Goal: Task Accomplishment & Management: Complete application form

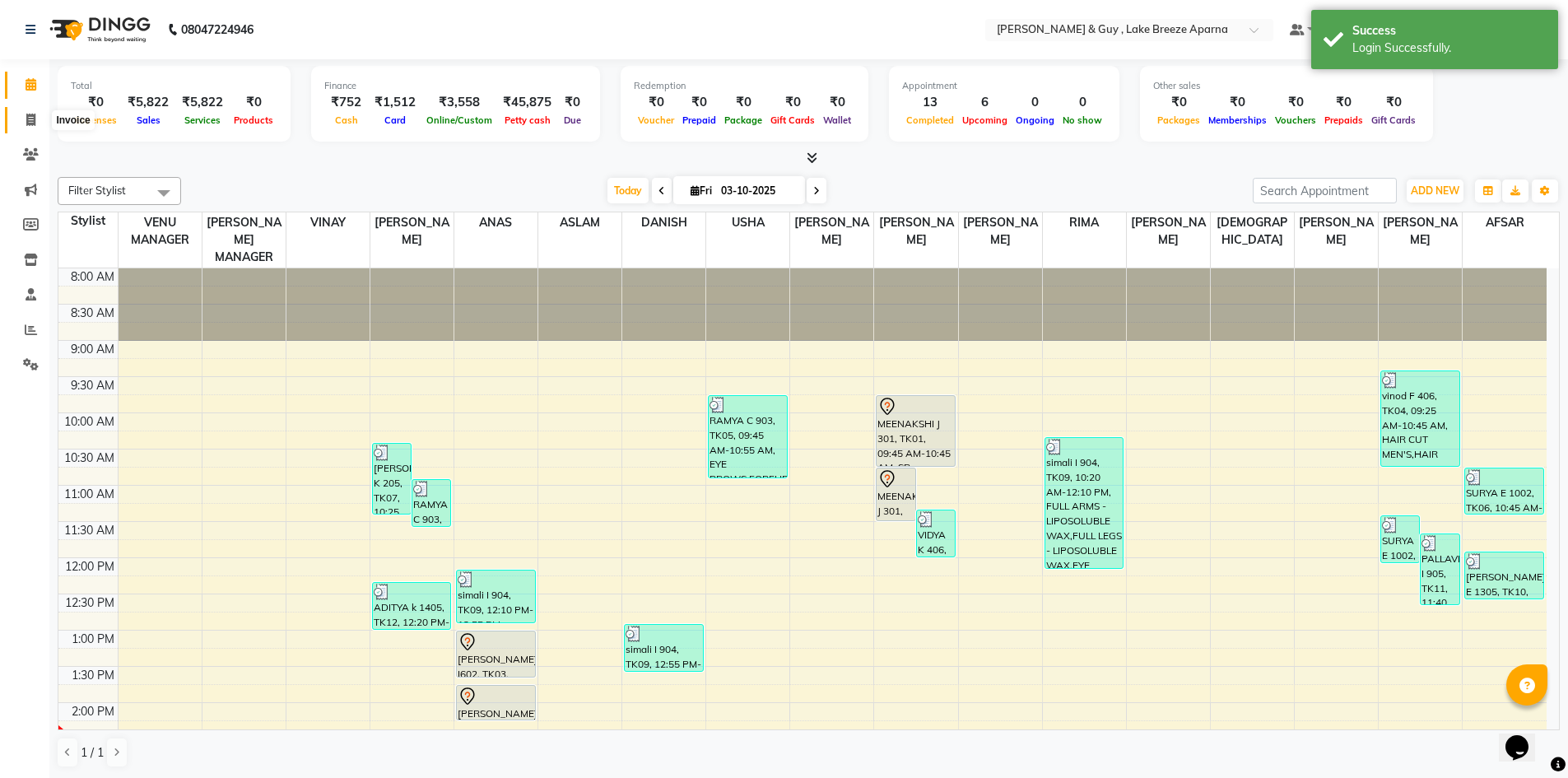
click at [27, 112] on span at bounding box center [31, 120] width 29 height 19
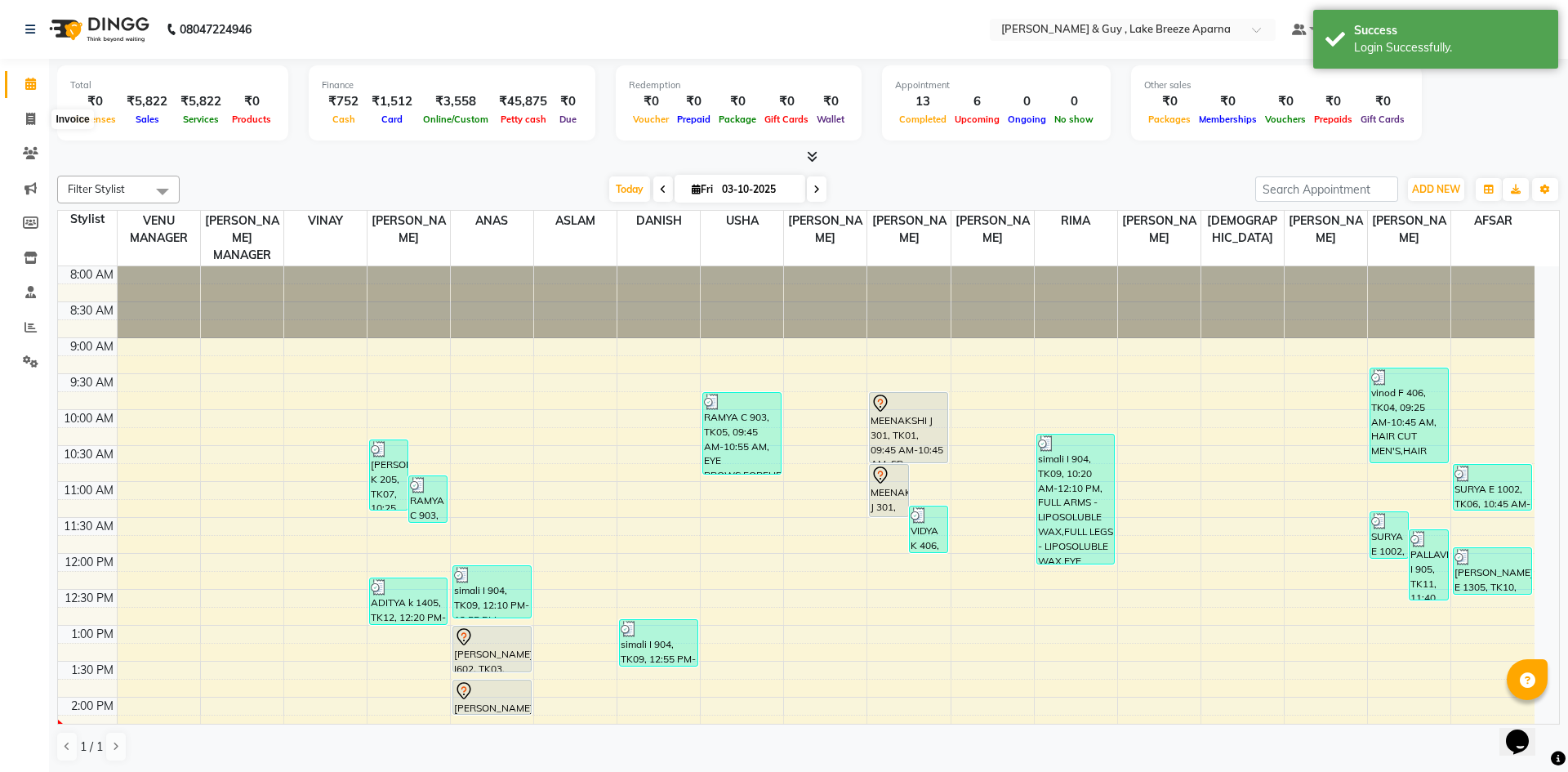
select select "8690"
select select "service"
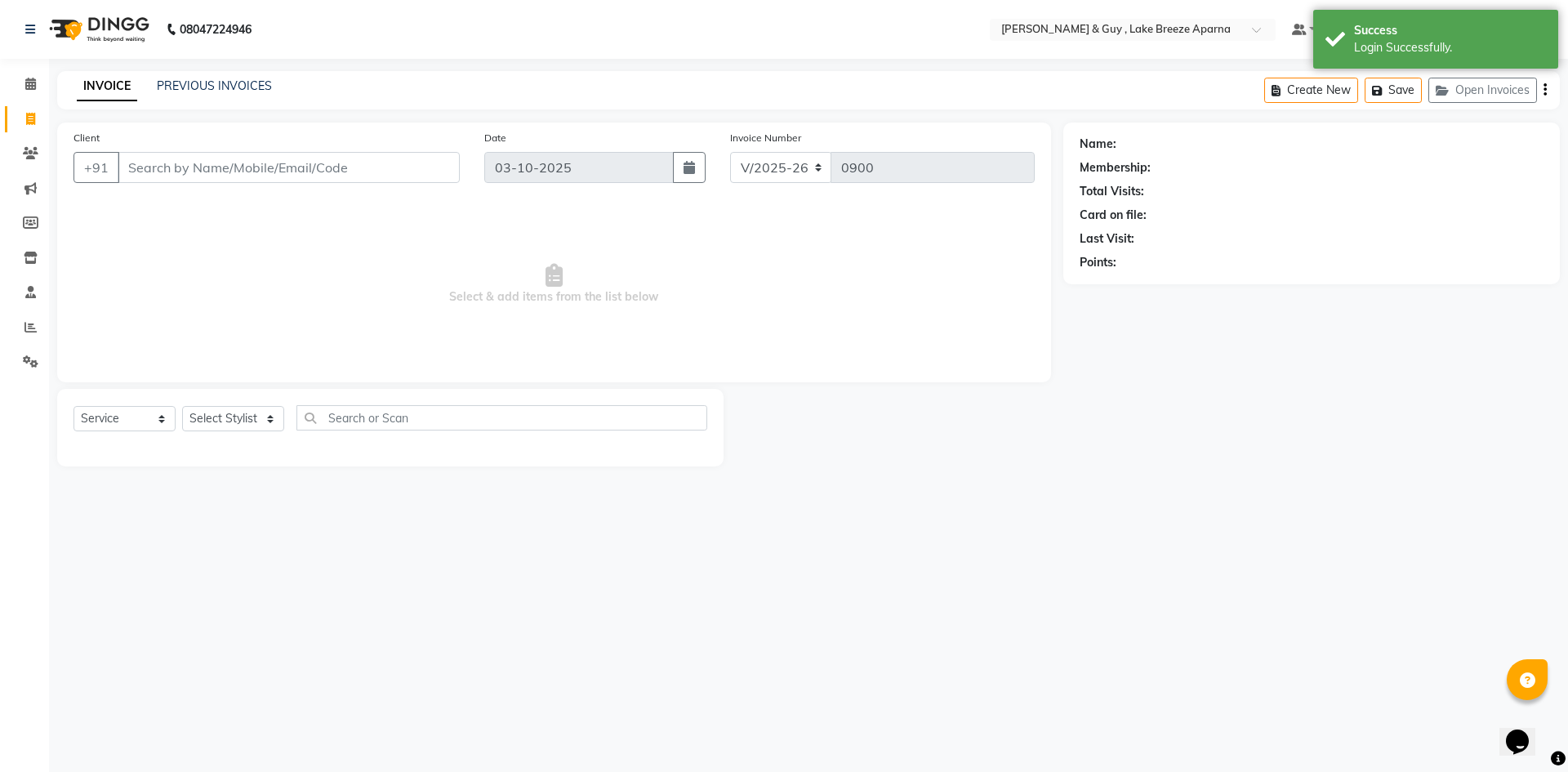
click at [207, 179] on input "Client" at bounding box center [289, 168] width 342 height 31
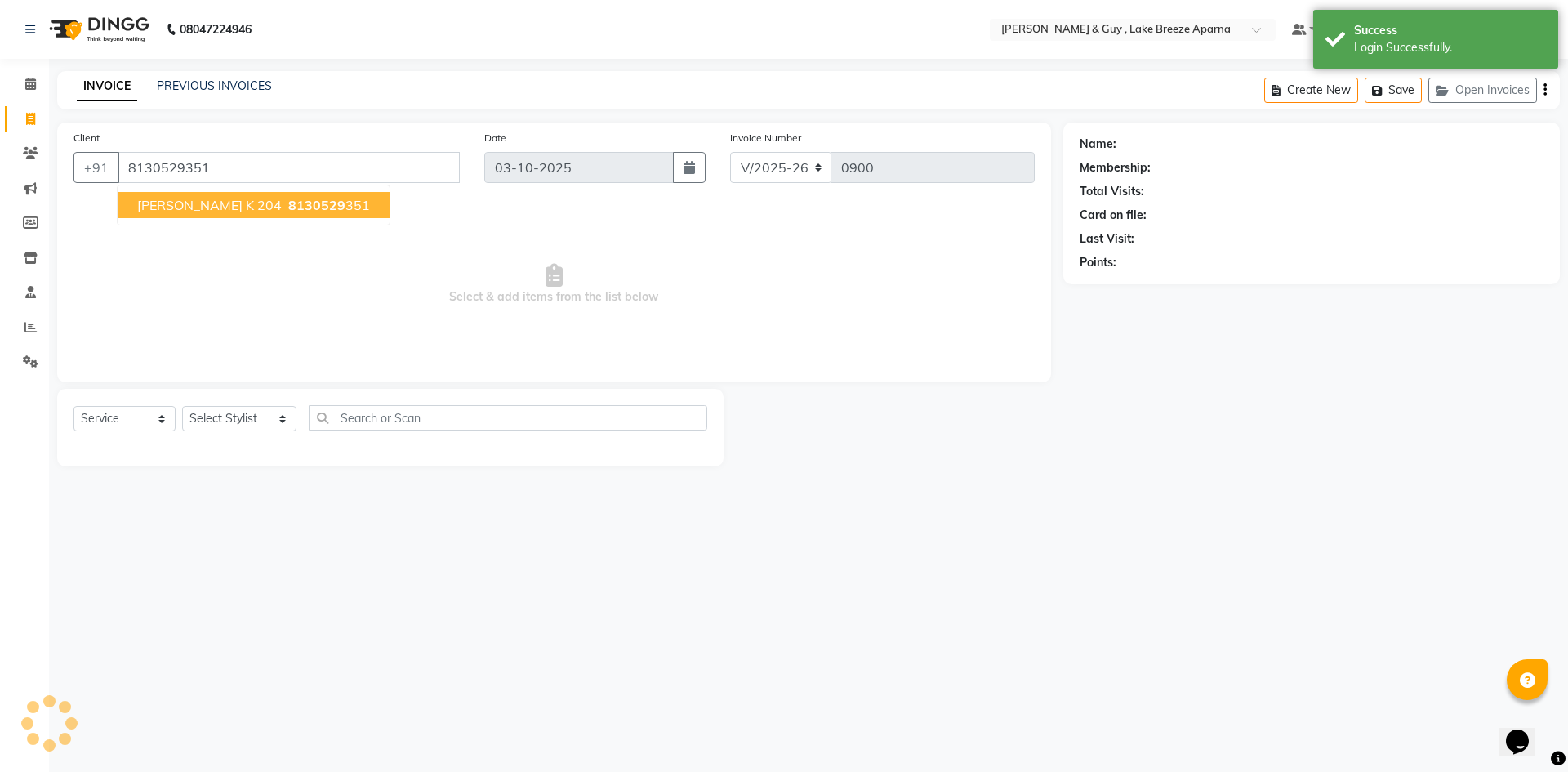
type input "8130529351"
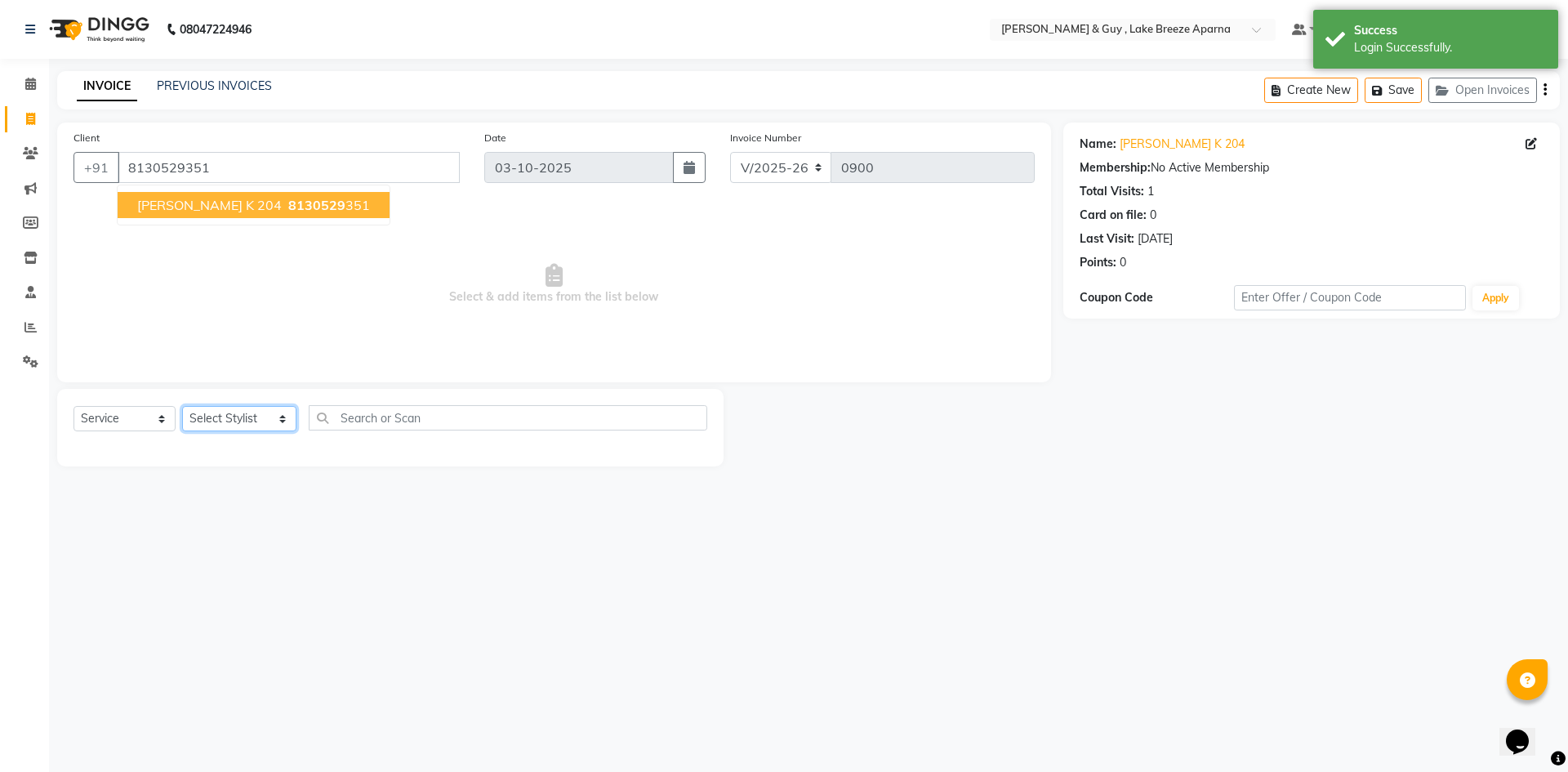
click at [195, 430] on select "Select Stylist [PERSON_NAME] ASLAM [DEMOGRAPHIC_DATA] [PERSON_NAME] MANAGER [PE…" at bounding box center [239, 419] width 114 height 25
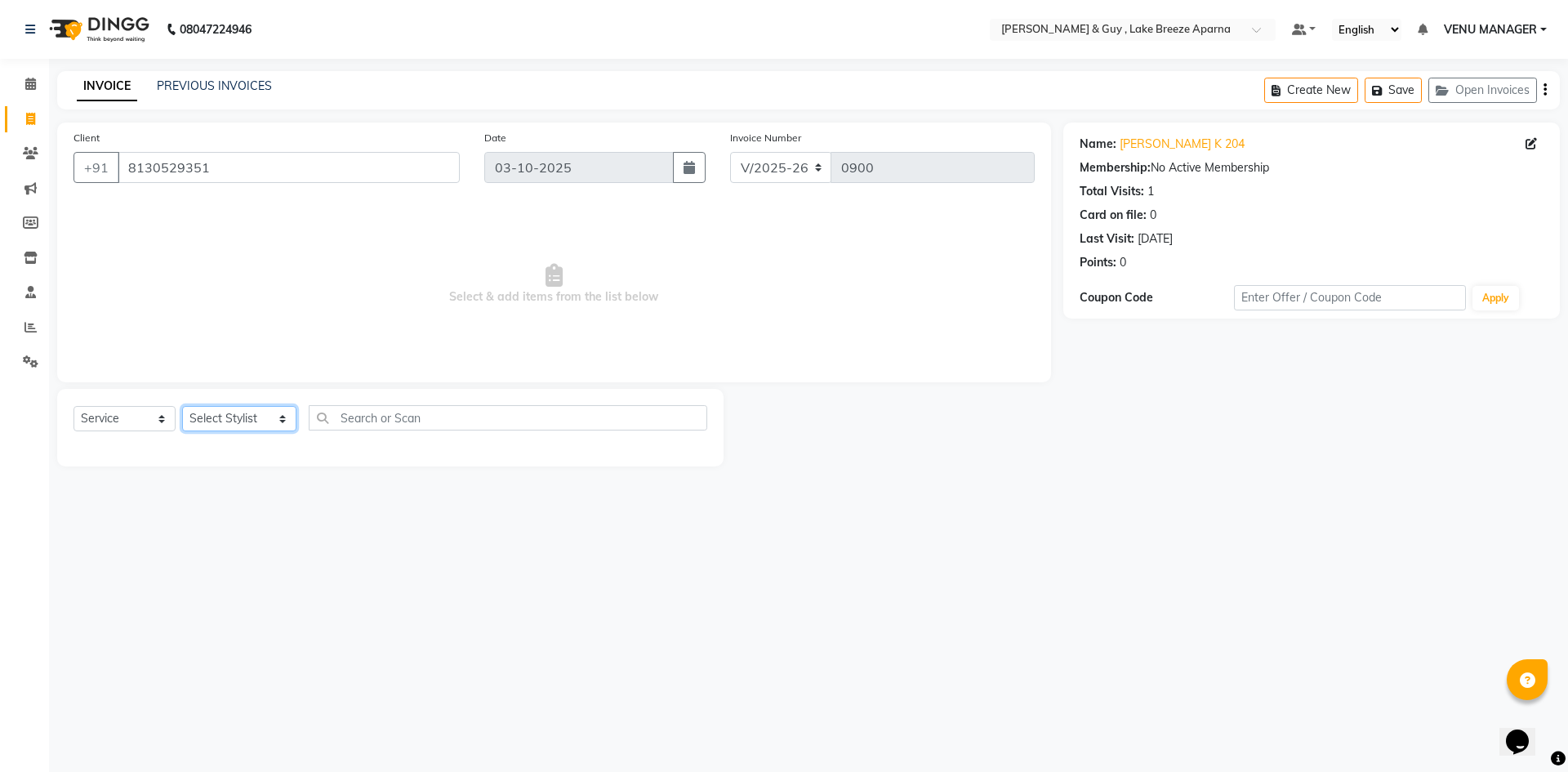
select select "87992"
click at [182, 406] on select "Select Stylist [PERSON_NAME] ASLAM [DEMOGRAPHIC_DATA] [PERSON_NAME] MANAGER [PE…" at bounding box center [239, 419] width 114 height 25
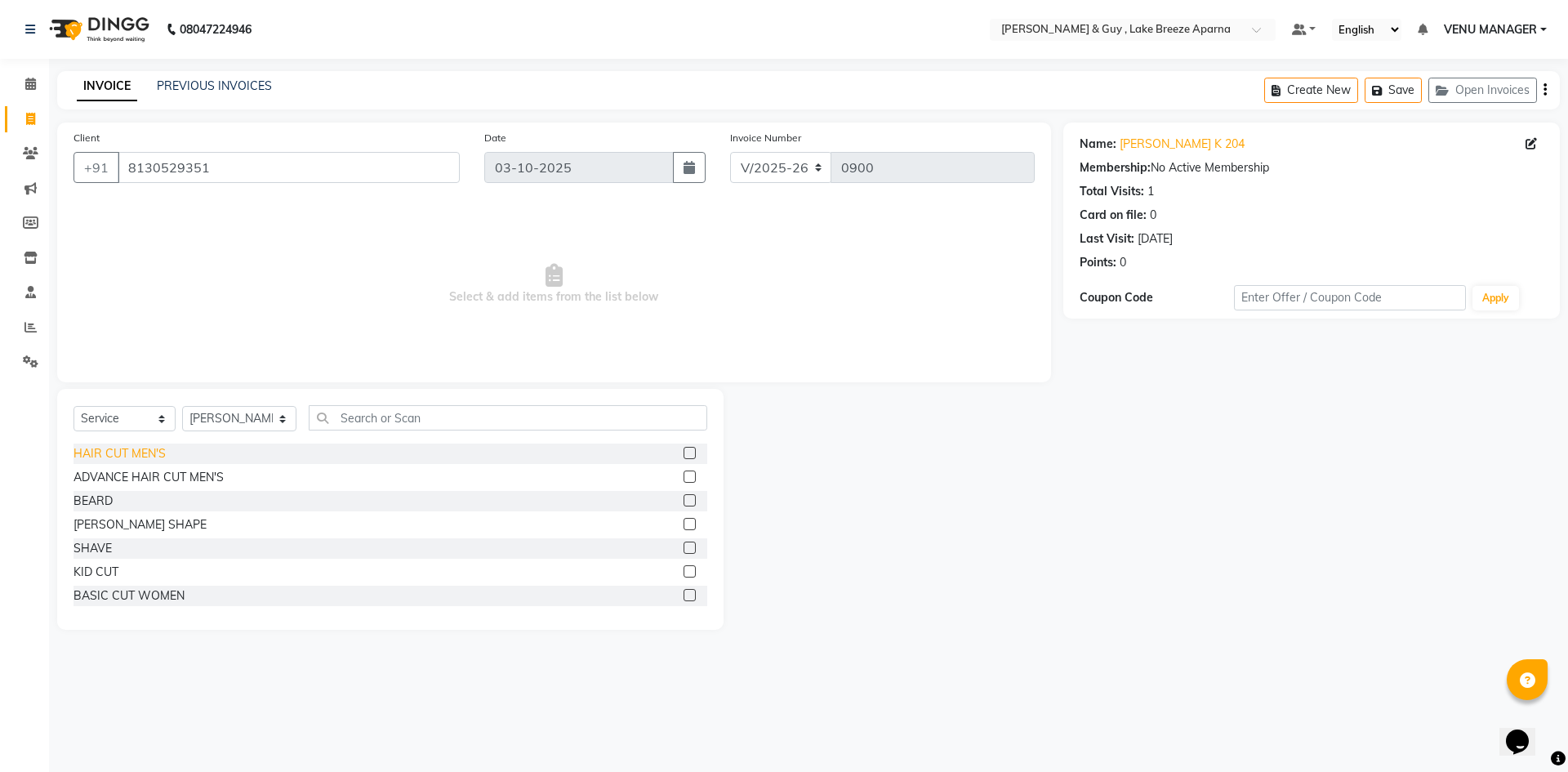
click at [101, 454] on div "HAIR CUT MEN'S" at bounding box center [120, 453] width 92 height 17
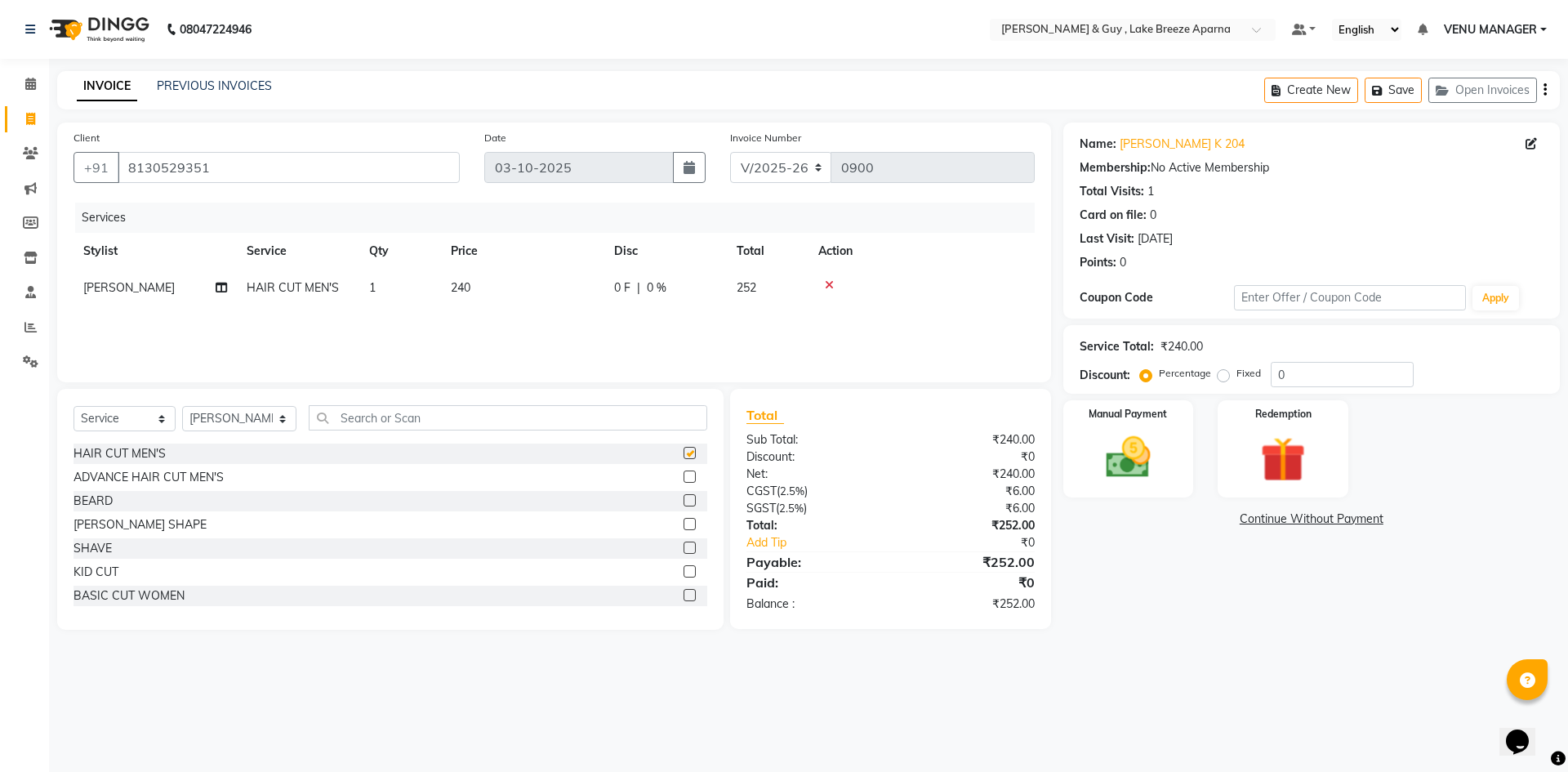
checkbox input "false"
click at [1117, 444] on img at bounding box center [1128, 458] width 76 height 54
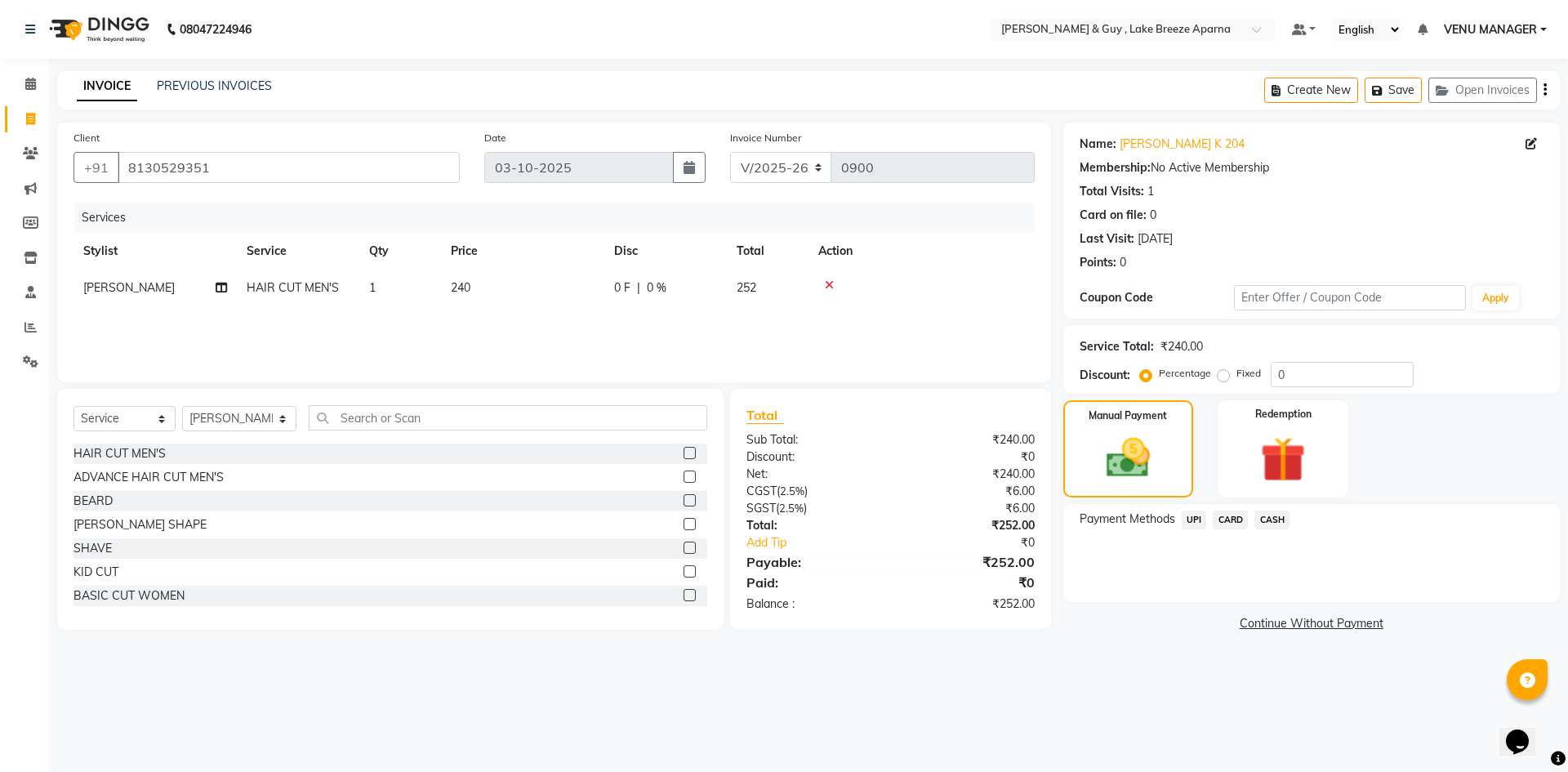
click at [1204, 518] on span "UPI" at bounding box center [1194, 520] width 25 height 19
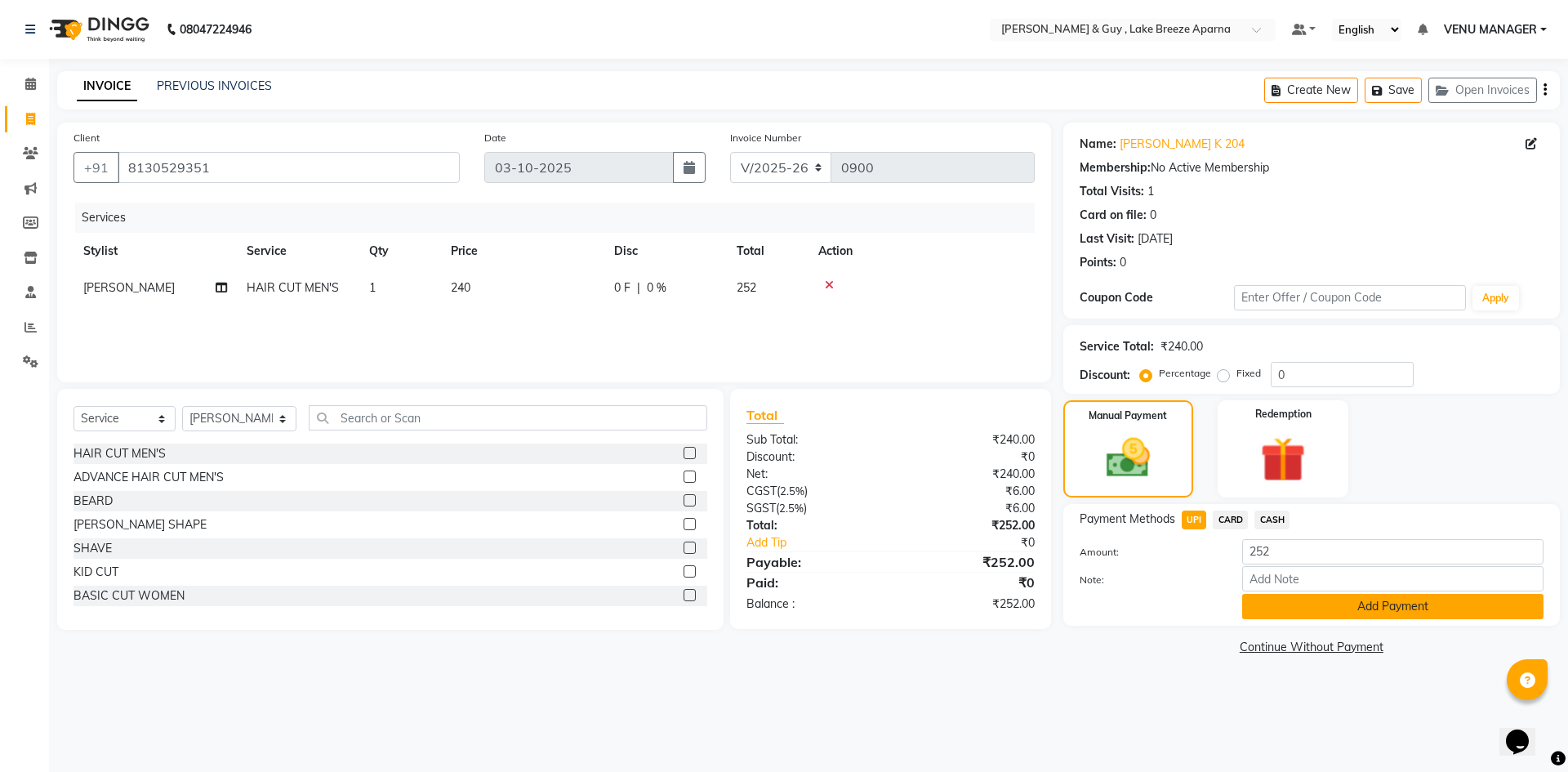
click at [1319, 609] on button "Add Payment" at bounding box center [1392, 606] width 302 height 25
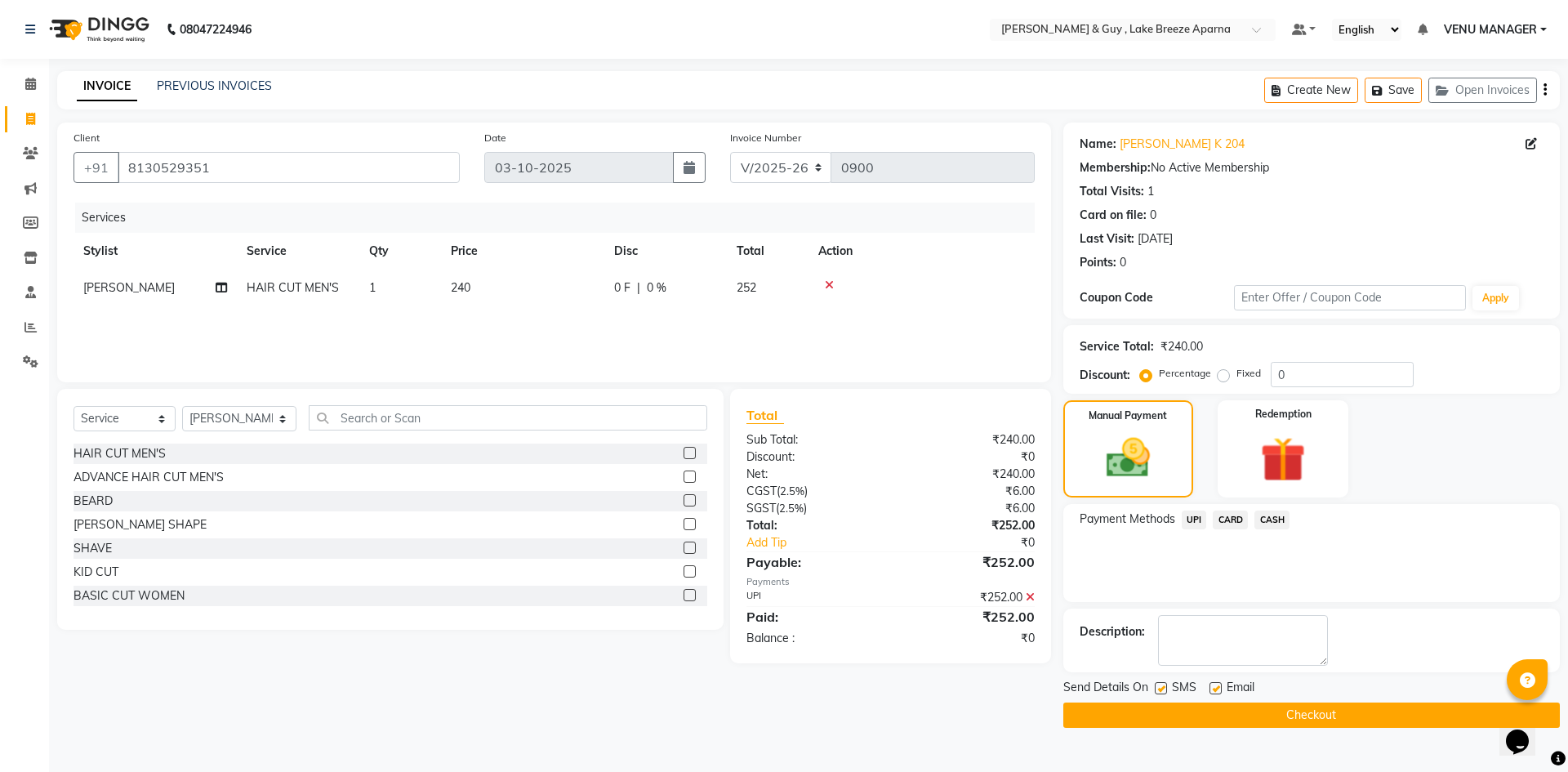
click at [1301, 731] on main "INVOICE PREVIOUS INVOICES Create New Save Open Invoices Client [PHONE_NUMBER] D…" at bounding box center [808, 412] width 1519 height 681
click at [1301, 727] on button "Checkout" at bounding box center [1311, 715] width 496 height 25
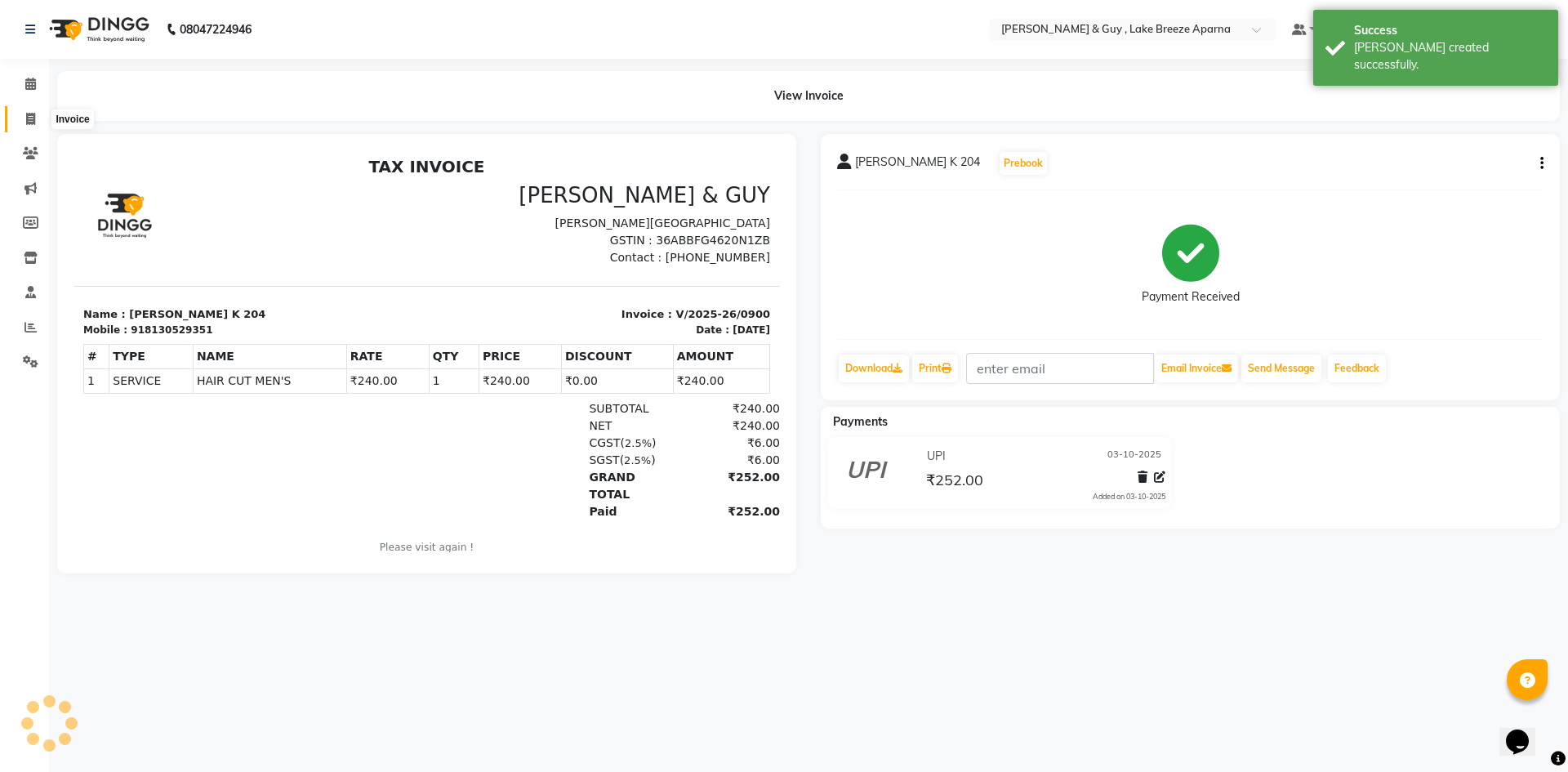
click at [32, 122] on icon at bounding box center [31, 119] width 9 height 13
select select "service"
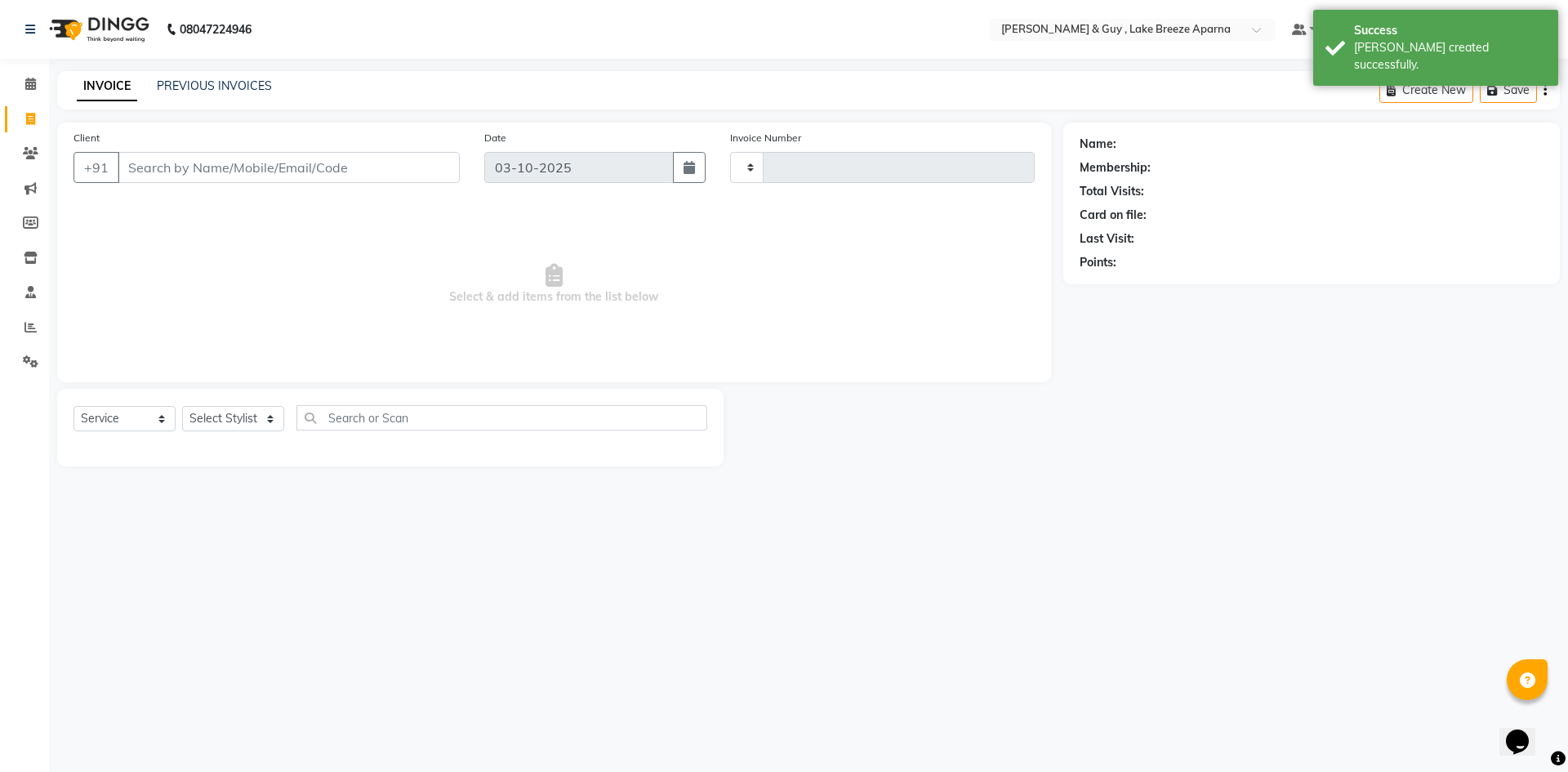
type input "0901"
select select "8690"
click at [204, 87] on link "PREVIOUS INVOICES" at bounding box center [214, 86] width 115 height 14
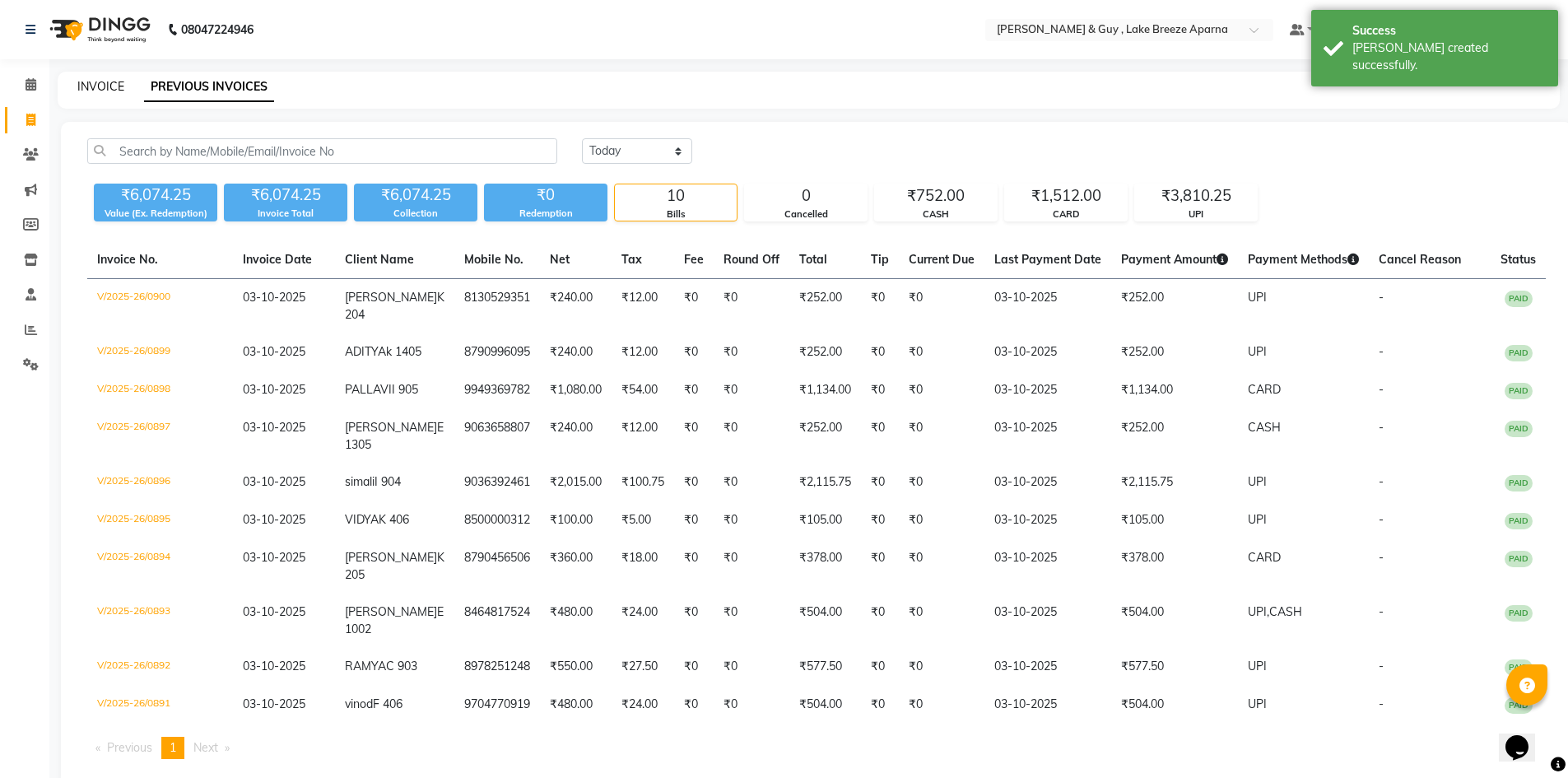
click at [86, 84] on link "INVOICE" at bounding box center [101, 86] width 47 height 15
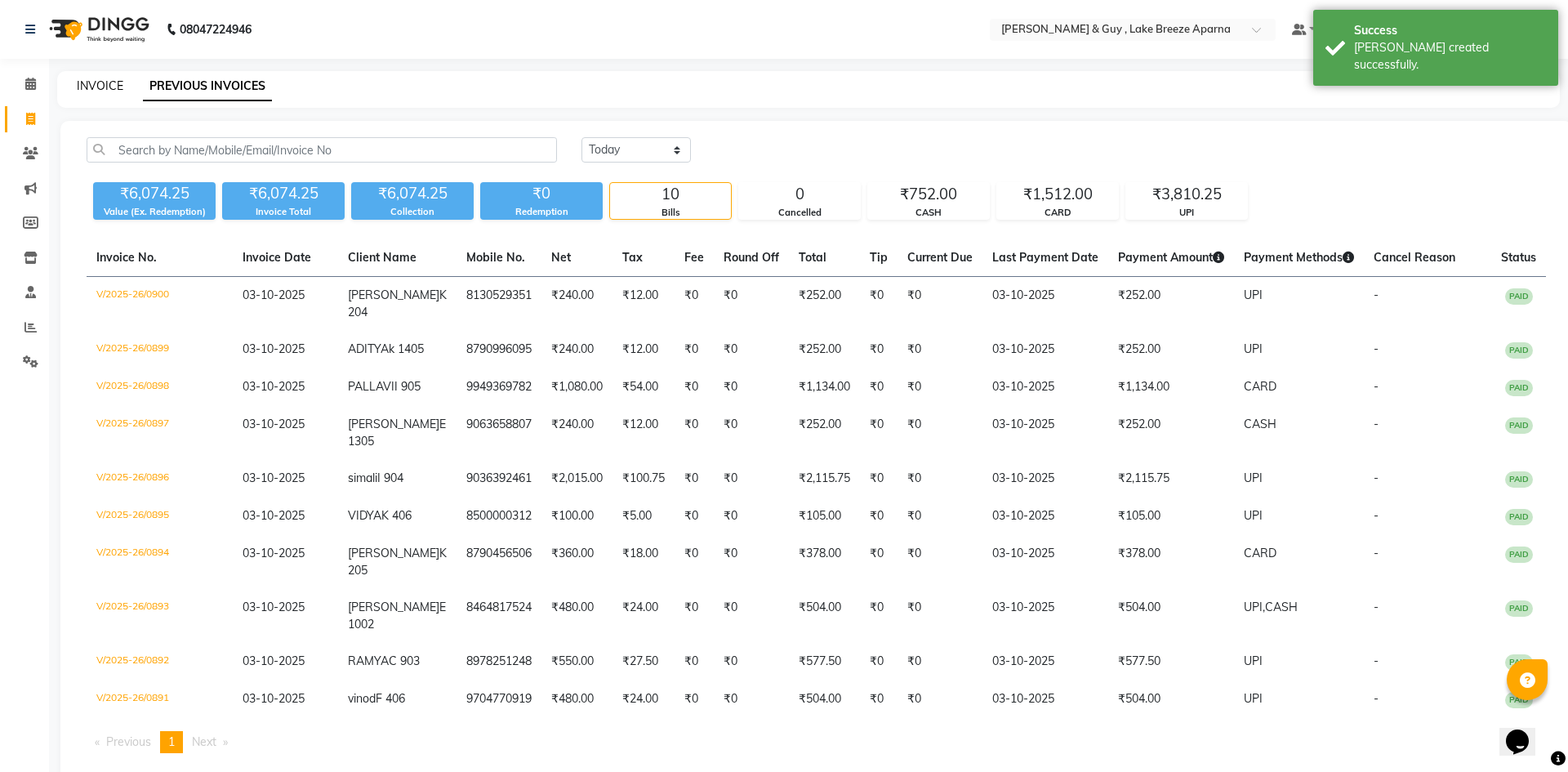
select select "8690"
select select "service"
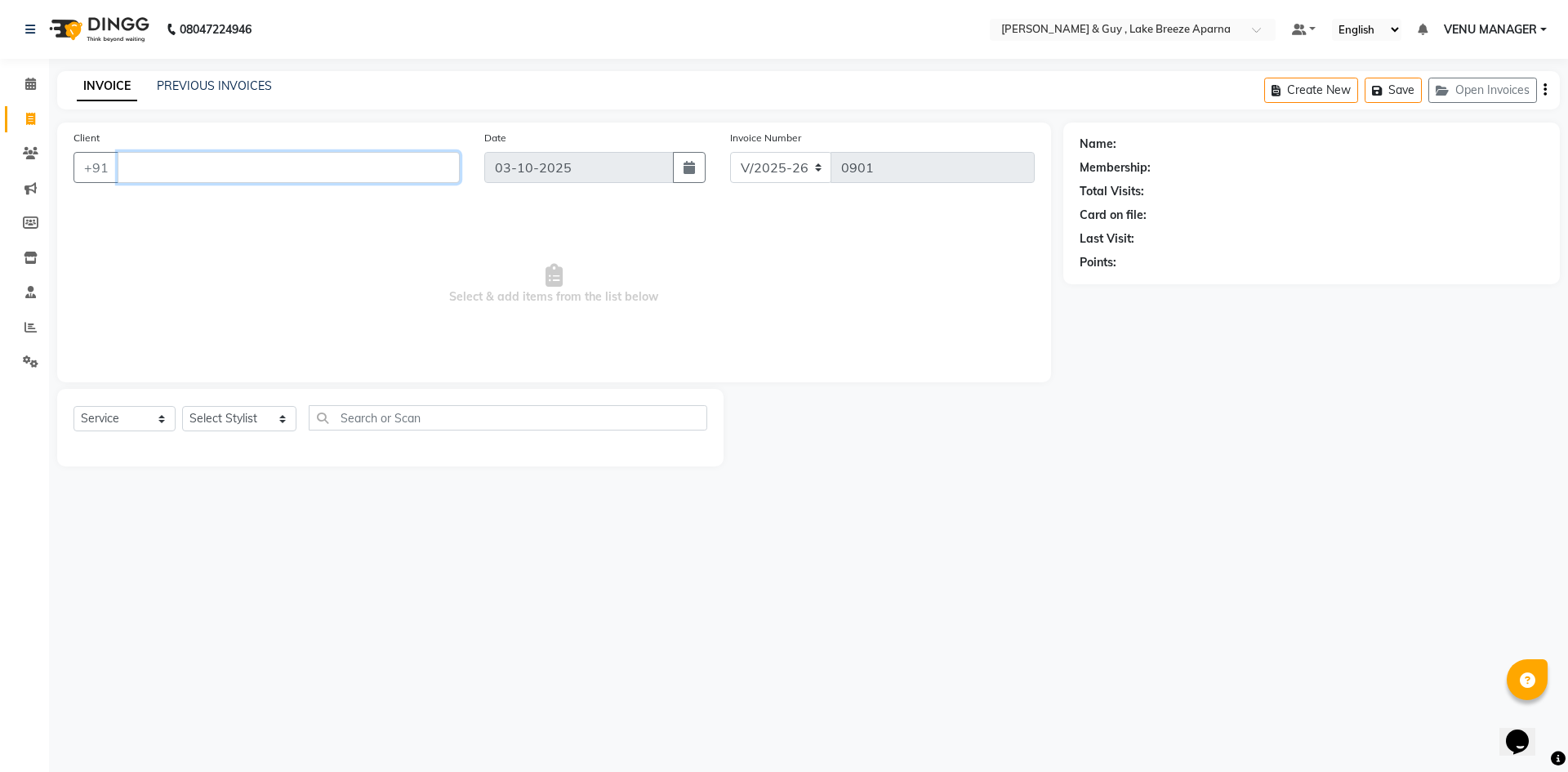
click at [349, 167] on input "Client" at bounding box center [289, 168] width 342 height 31
type input "7893268161"
click at [423, 172] on span "Add Client" at bounding box center [418, 168] width 65 height 16
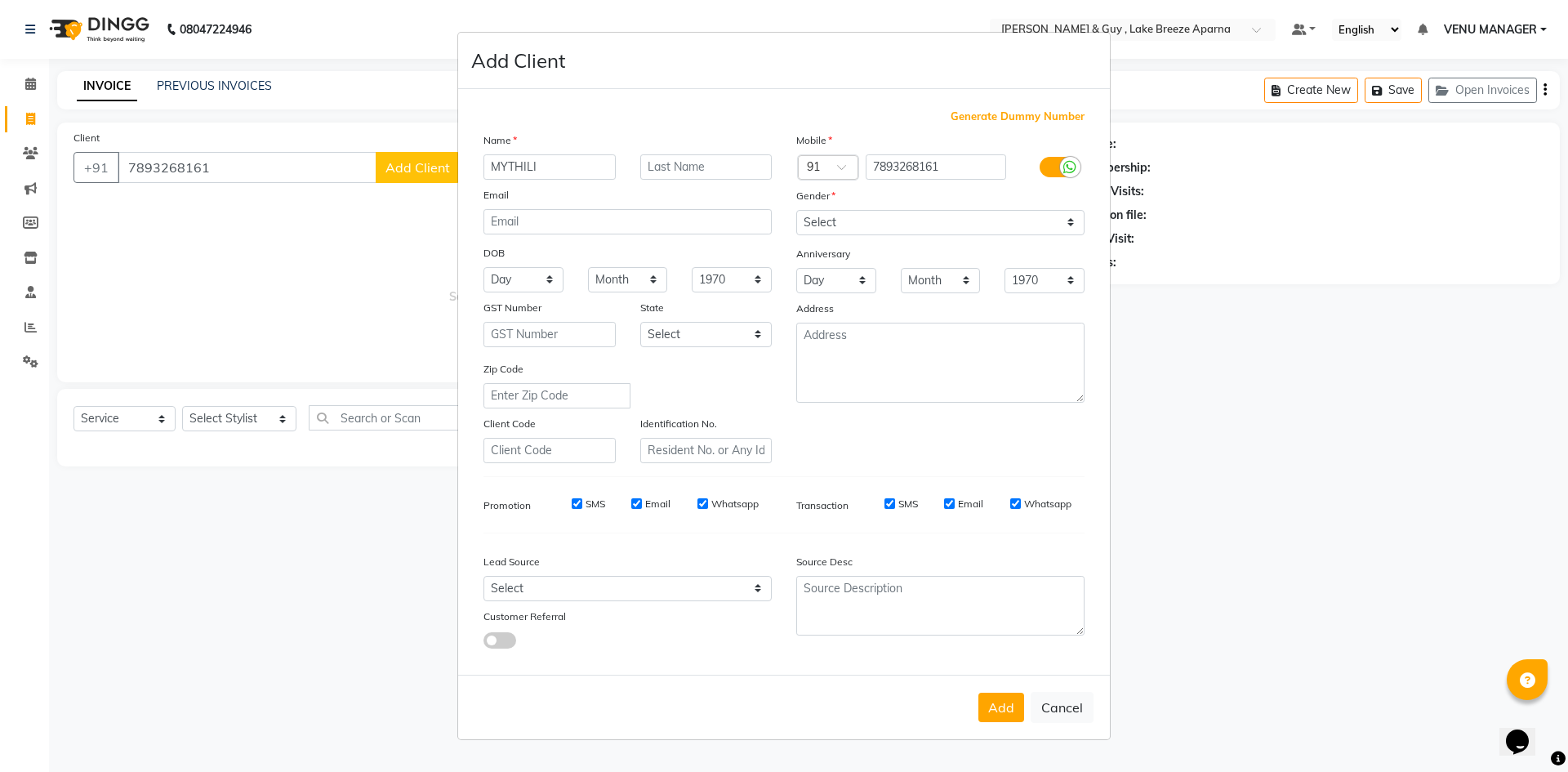
type input "MYTHILI"
type input "E 405"
click at [563, 221] on input "email" at bounding box center [628, 222] width 288 height 25
drag, startPoint x: 829, startPoint y: 221, endPoint x: 832, endPoint y: 231, distance: 10.4
click at [829, 221] on select "Select [DEMOGRAPHIC_DATA] [DEMOGRAPHIC_DATA] Other Prefer Not To Say" at bounding box center [940, 223] width 288 height 25
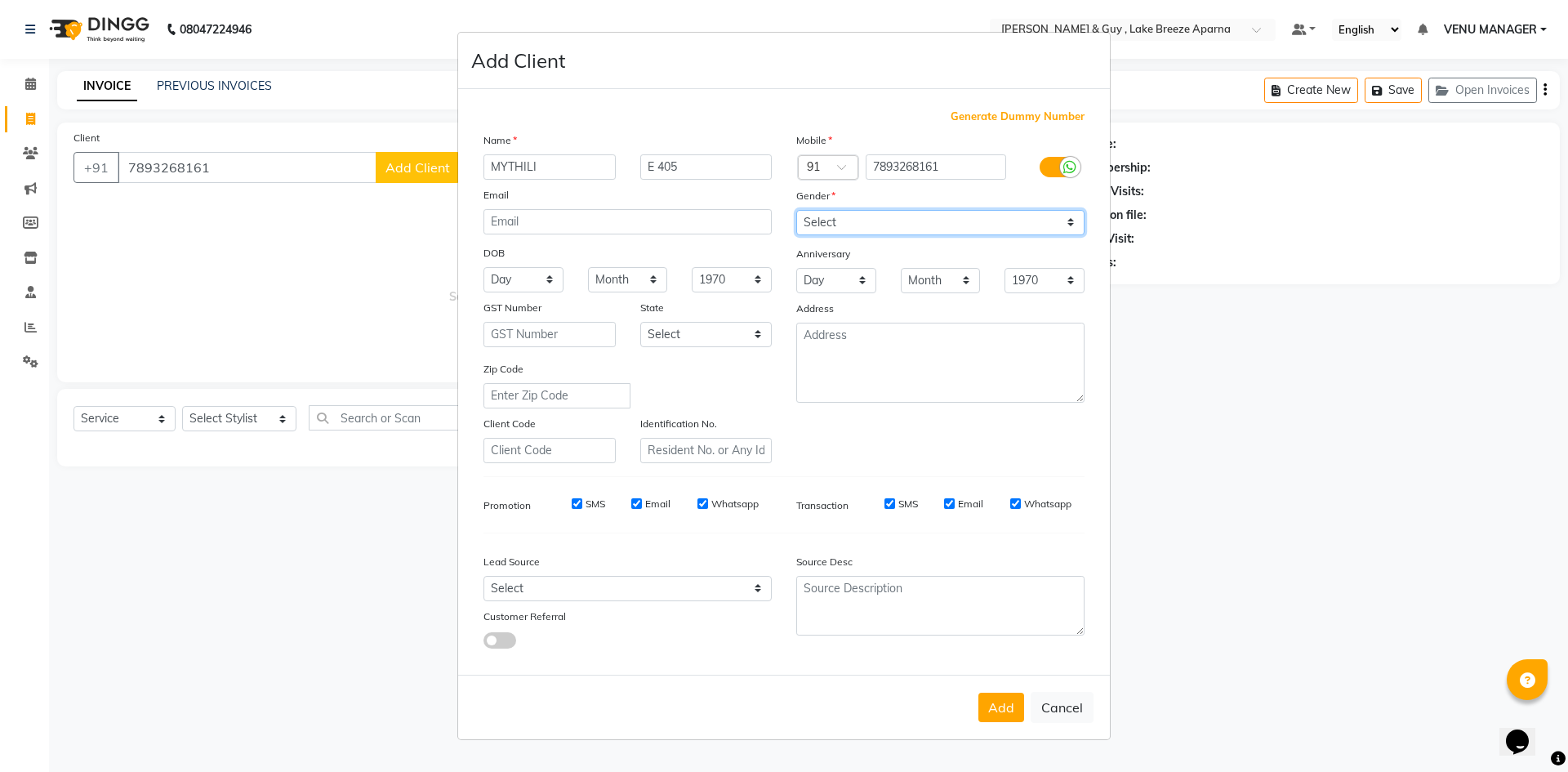
select select "[DEMOGRAPHIC_DATA]"
click at [796, 210] on select "Select [DEMOGRAPHIC_DATA] [DEMOGRAPHIC_DATA] Other Prefer Not To Say" at bounding box center [940, 223] width 288 height 25
click at [1000, 713] on button "Add" at bounding box center [1001, 707] width 46 height 30
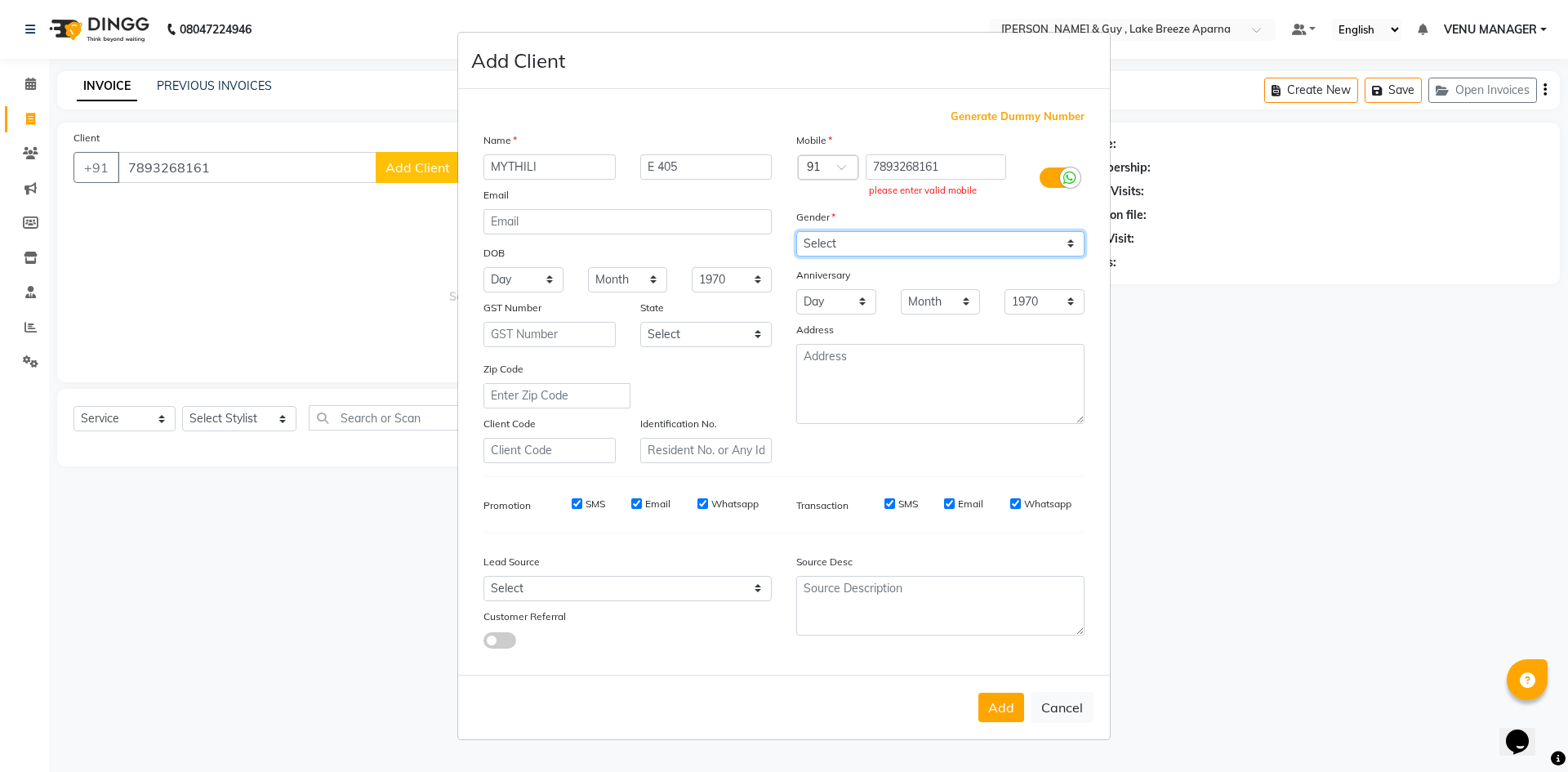
click at [913, 241] on select "Select [DEMOGRAPHIC_DATA] [DEMOGRAPHIC_DATA] Other Prefer Not To Say" at bounding box center [940, 244] width 288 height 25
click at [796, 232] on select "Select [DEMOGRAPHIC_DATA] [DEMOGRAPHIC_DATA] Other Prefer Not To Say" at bounding box center [940, 244] width 288 height 25
click at [998, 710] on button "Add" at bounding box center [1001, 707] width 46 height 30
click at [997, 719] on button "Add" at bounding box center [1001, 707] width 46 height 30
click at [927, 166] on input "7893268161" at bounding box center [936, 167] width 141 height 25
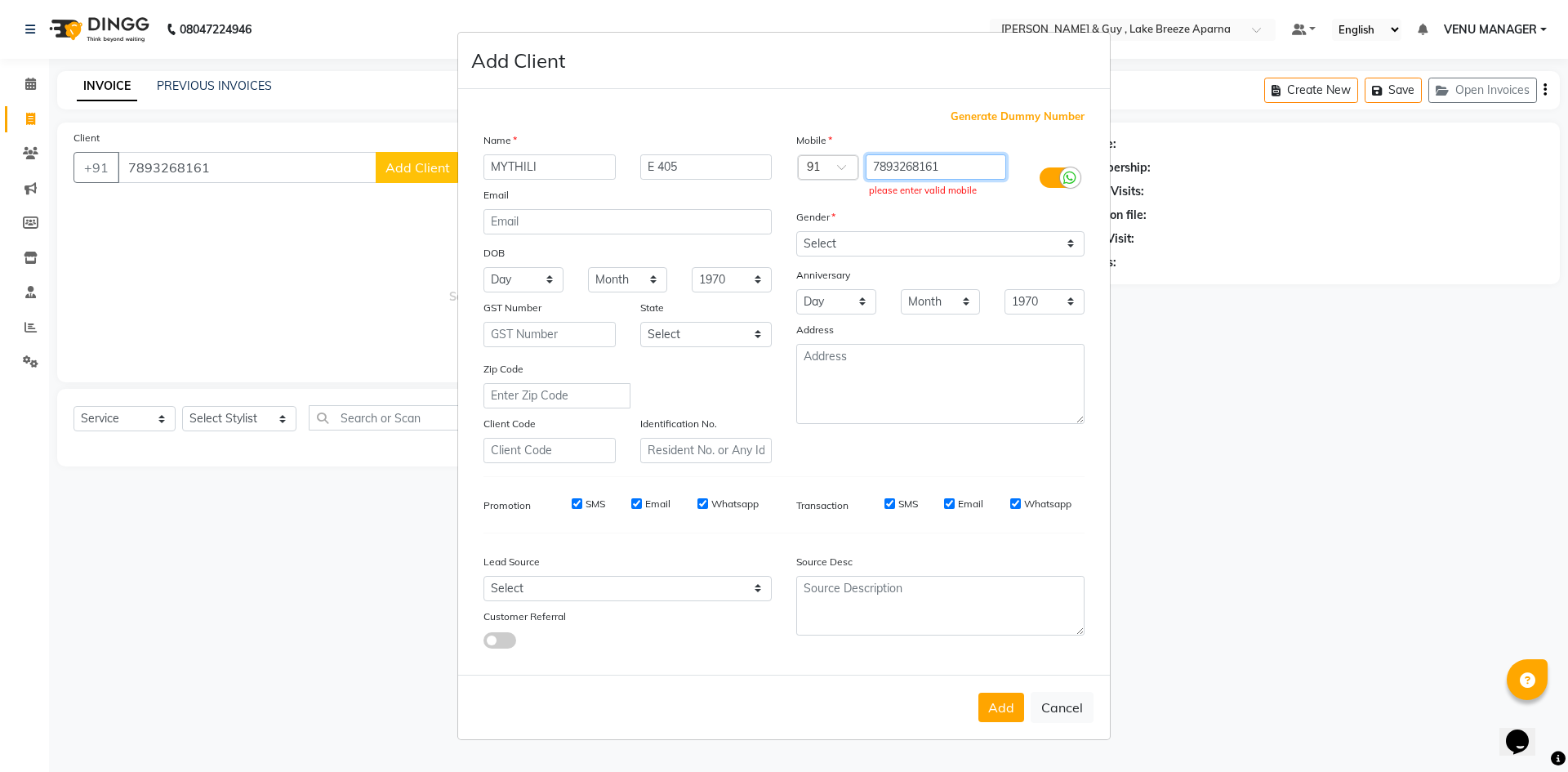
click at [927, 166] on input "7893268161" at bounding box center [936, 167] width 141 height 25
click at [1231, 461] on ngb-modal-window "Add Client Generate Dummy Number Name MYTHILI E 405 Email DOB Day 01 02 03 04 0…" at bounding box center [784, 386] width 1568 height 772
click at [1070, 180] on icon at bounding box center [1070, 178] width 14 height 14
click at [0, 0] on input "checkbox" at bounding box center [0, 0] width 0 height 0
click at [1011, 710] on button "Add" at bounding box center [1001, 707] width 46 height 30
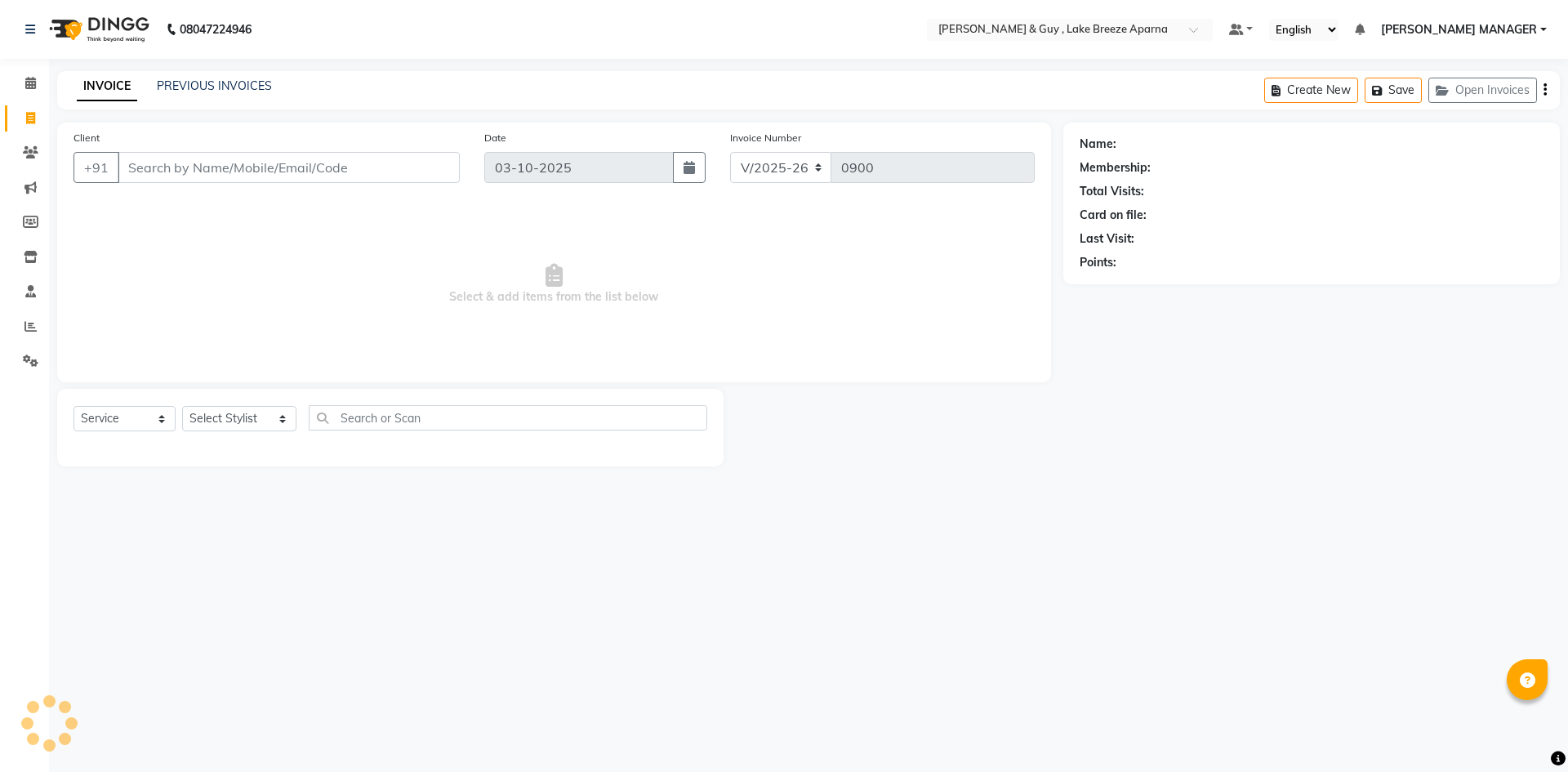
select select "8690"
select select "service"
click at [320, 170] on input "Client" at bounding box center [289, 168] width 342 height 31
paste input "7893268161"
type input "7893268161"
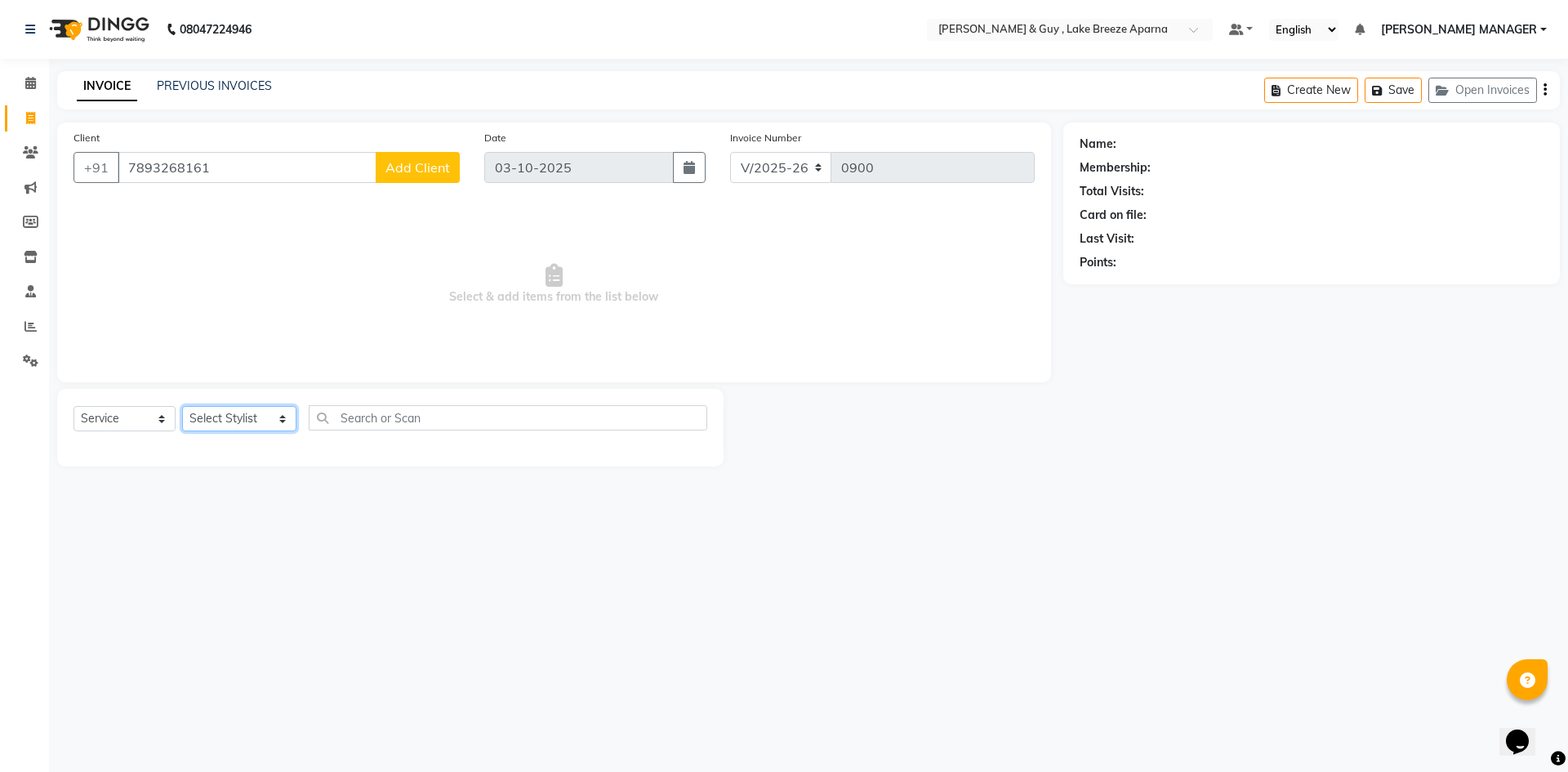
click at [251, 424] on select "Select Stylist [PERSON_NAME] ASLAM [DEMOGRAPHIC_DATA] [PERSON_NAME] MANAGER [PE…" at bounding box center [239, 419] width 114 height 25
select select "93526"
click at [182, 406] on select "Select Stylist [PERSON_NAME] ASLAM [DEMOGRAPHIC_DATA] [PERSON_NAME] MANAGER [PE…" at bounding box center [239, 419] width 114 height 25
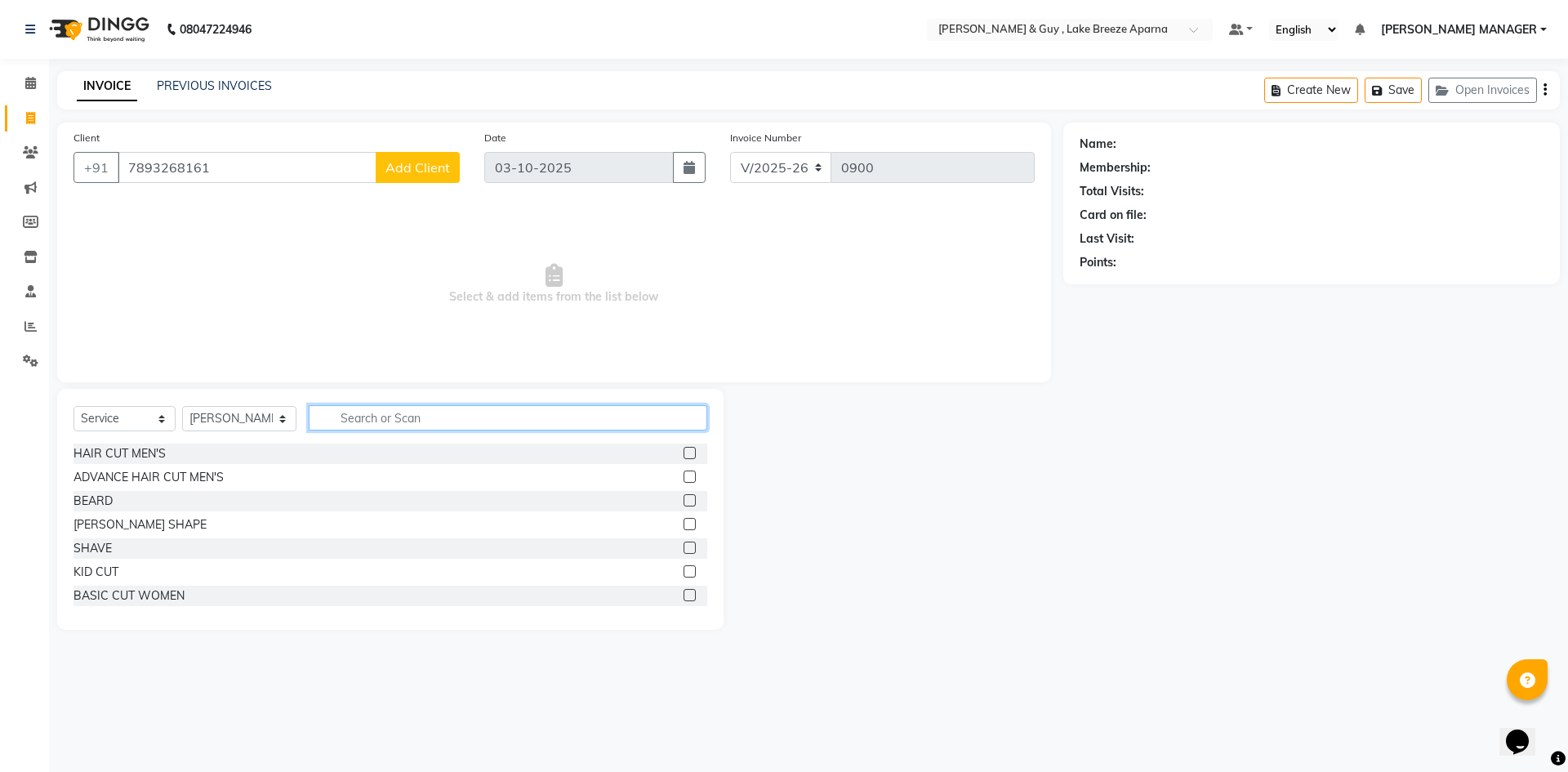
click at [349, 416] on input "text" at bounding box center [508, 418] width 398 height 25
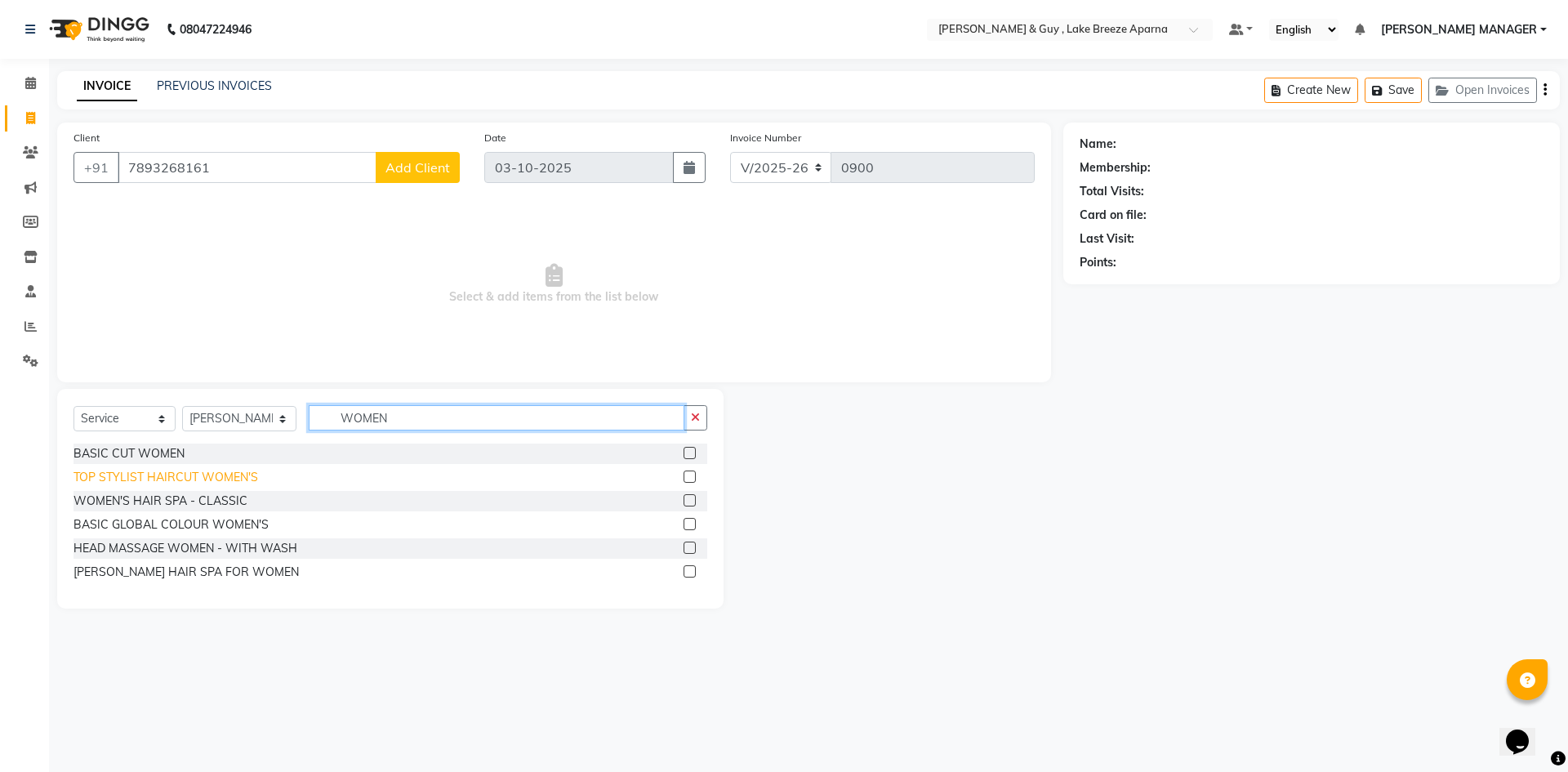
type input "WOMEN"
click at [240, 475] on div "TOP STYLIST HAIRCUT WOMEN'S" at bounding box center [166, 477] width 185 height 17
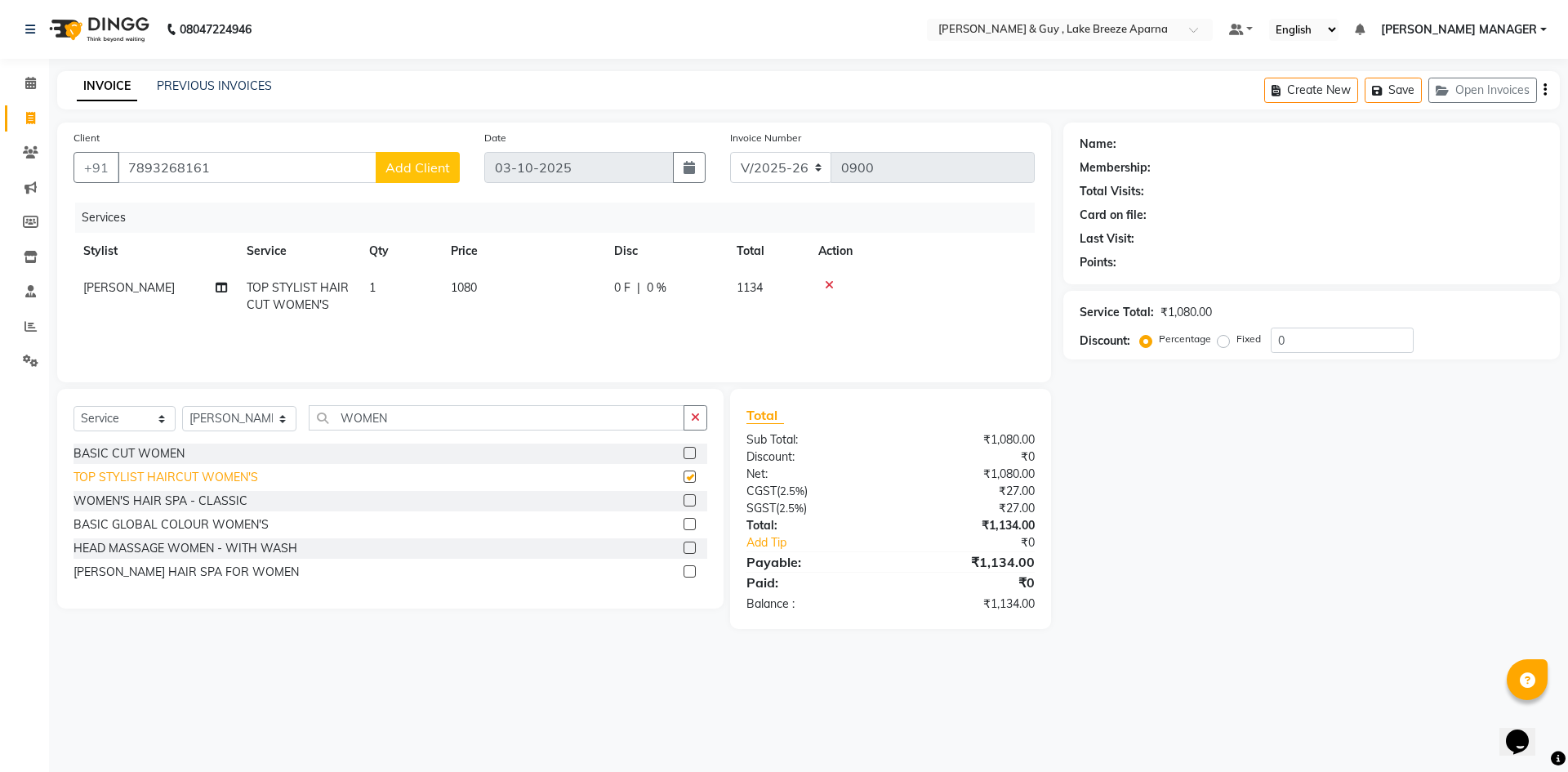
checkbox input "false"
click at [187, 171] on input "7893268161" at bounding box center [247, 168] width 258 height 31
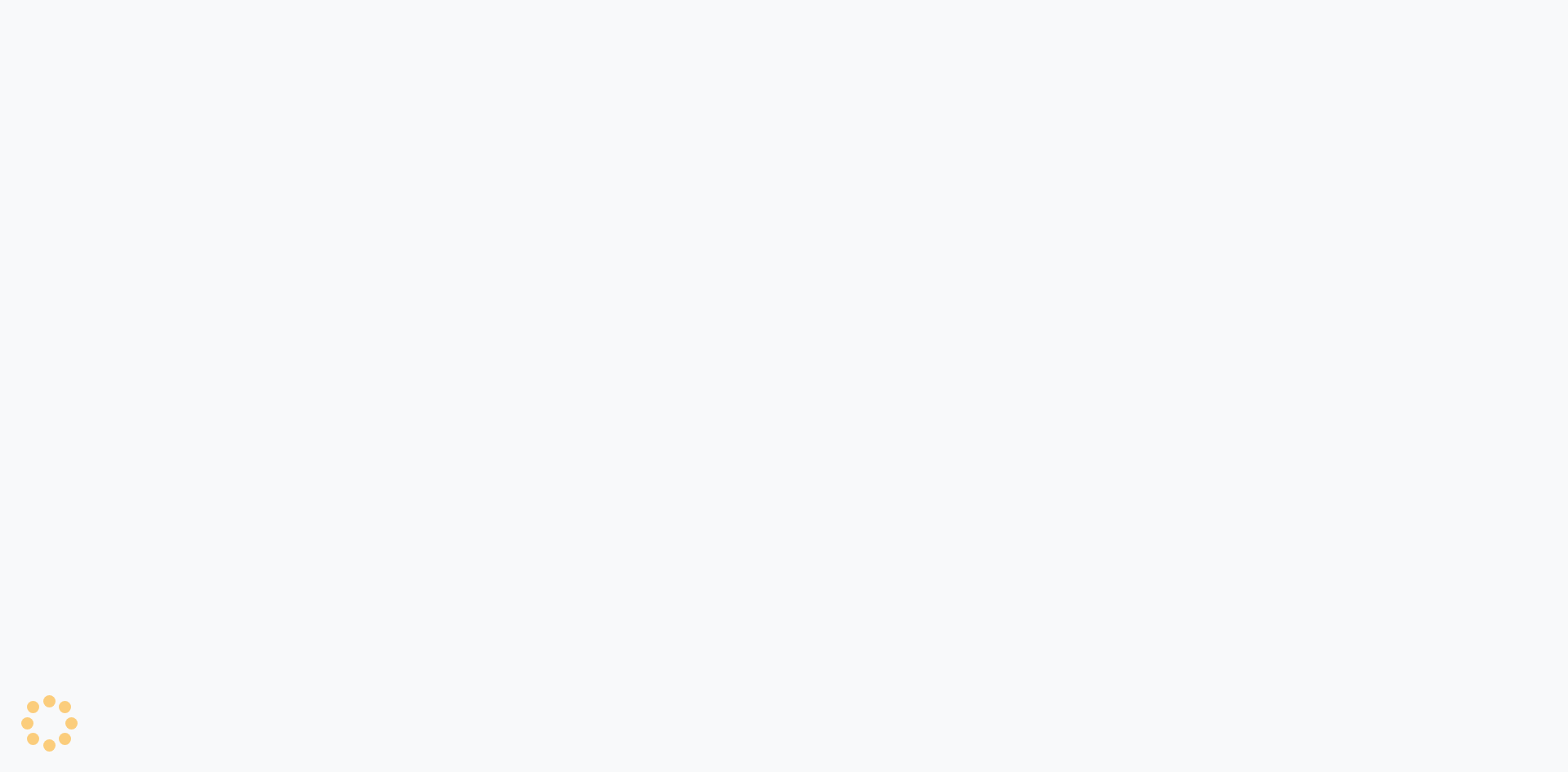
select select "service"
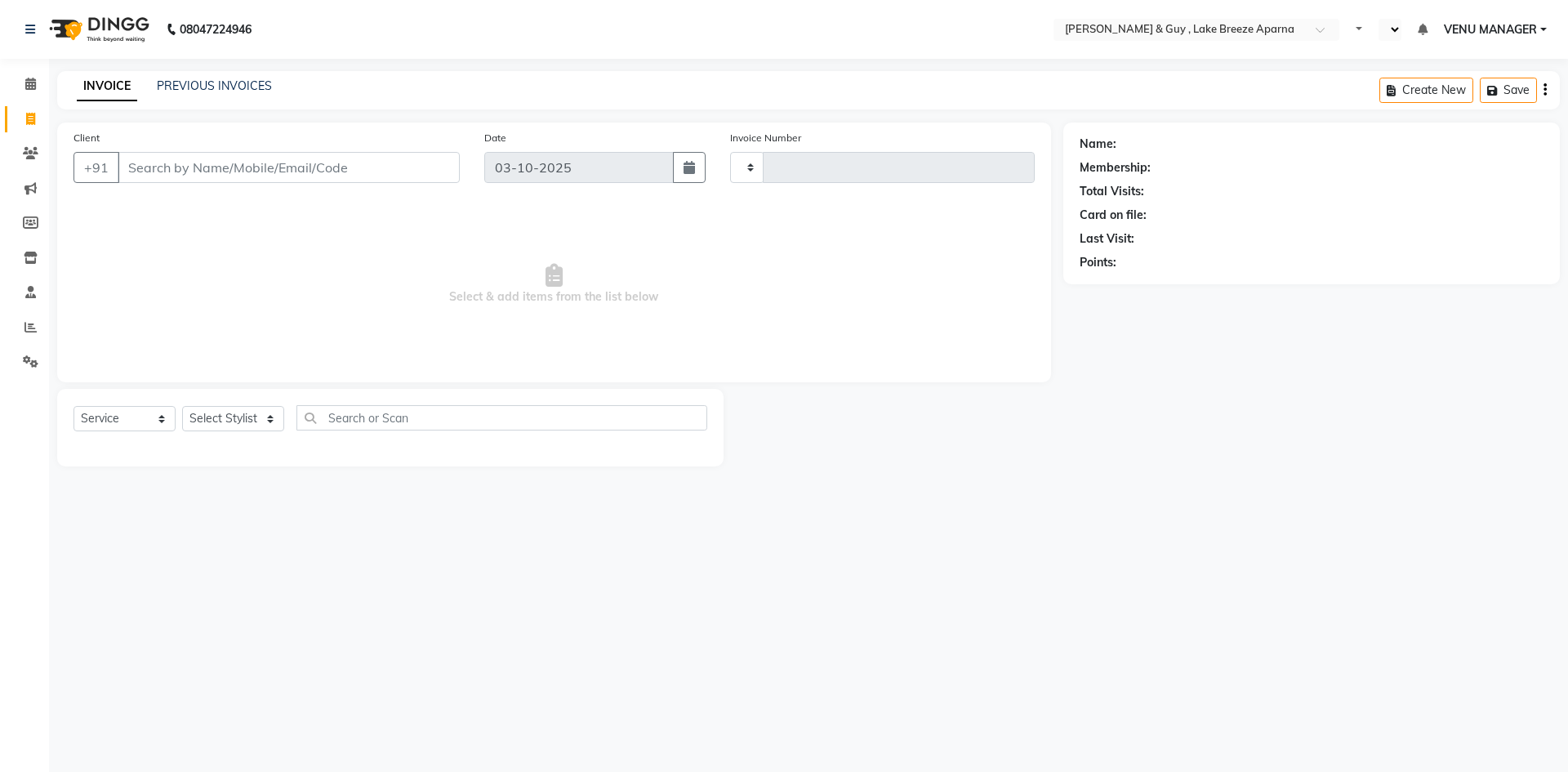
type input "0901"
select select "en"
select select "8690"
click at [1471, 23] on span "VENU MANAGER" at bounding box center [1490, 30] width 93 height 17
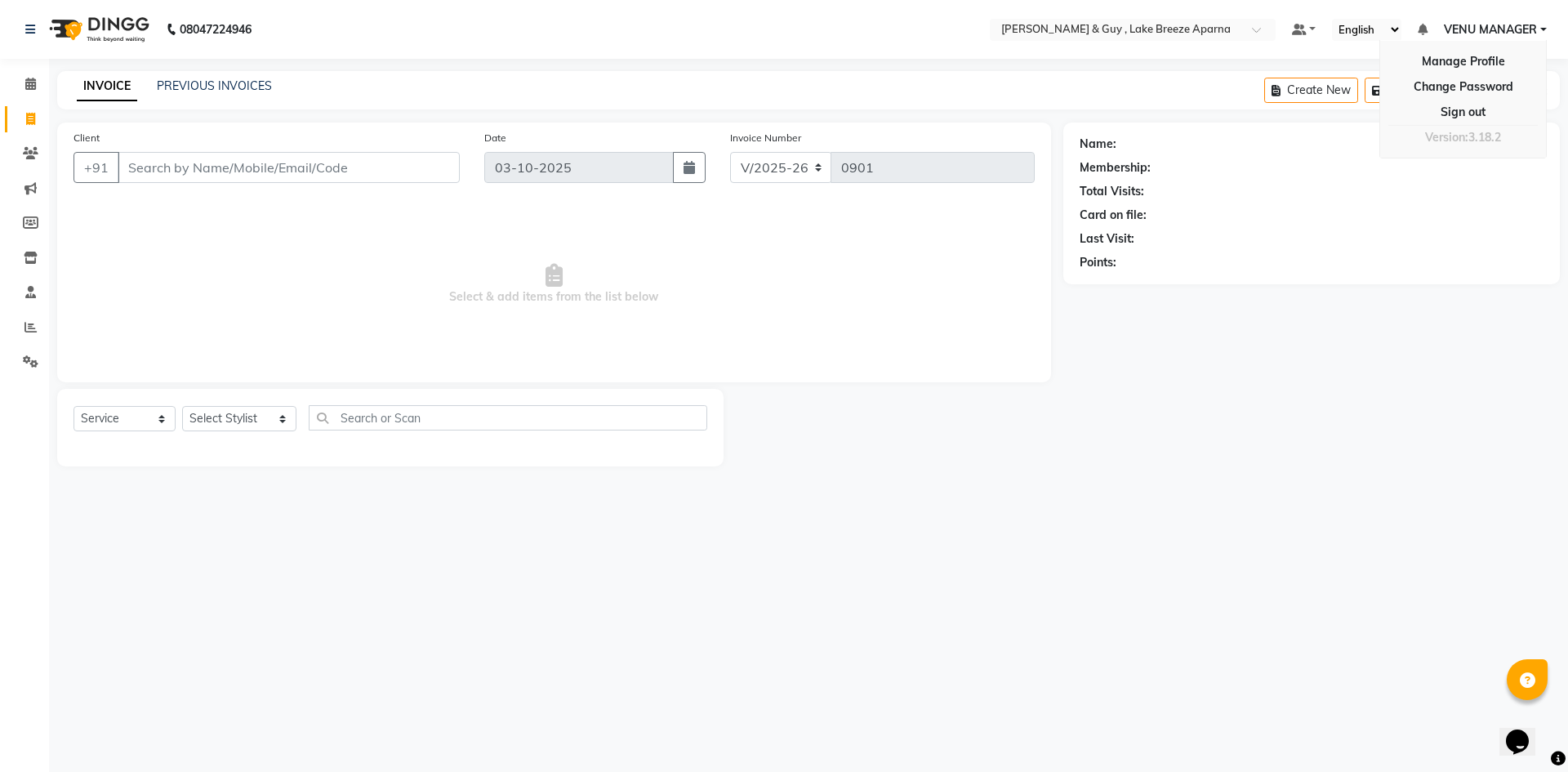
drag, startPoint x: 1163, startPoint y: 573, endPoint x: 1026, endPoint y: 465, distance: 174.5
click at [1171, 574] on div "08047224946 Select Location × Toni & Guy , Lake Breeze Aparna Default Panel My …" at bounding box center [784, 386] width 1568 height 772
click at [212, 86] on link "PREVIOUS INVOICES" at bounding box center [214, 86] width 115 height 14
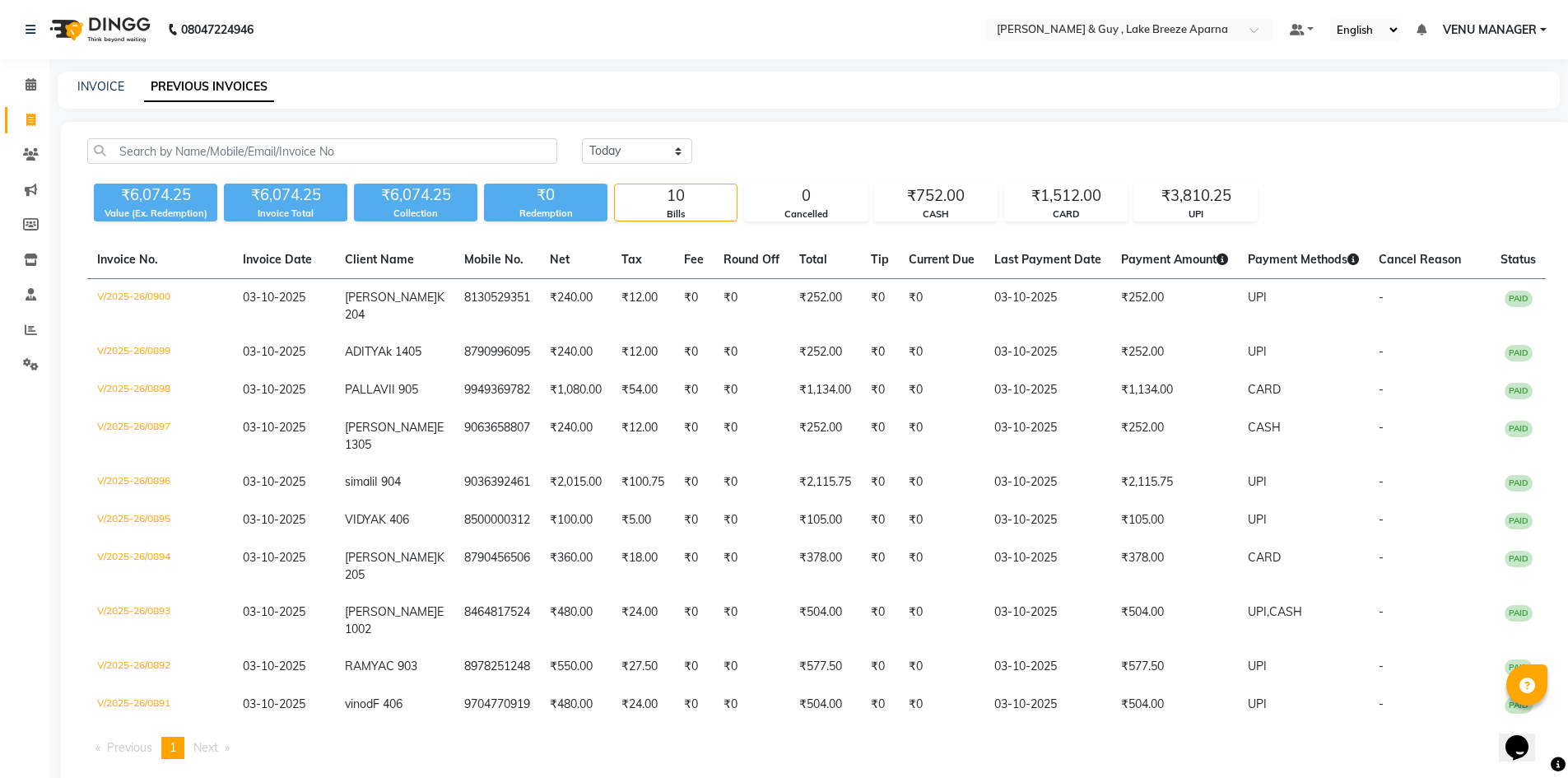
click at [1476, 24] on span "VENU MANAGER" at bounding box center [1490, 30] width 94 height 17
click at [1452, 109] on link "Sign out" at bounding box center [1463, 113] width 151 height 25
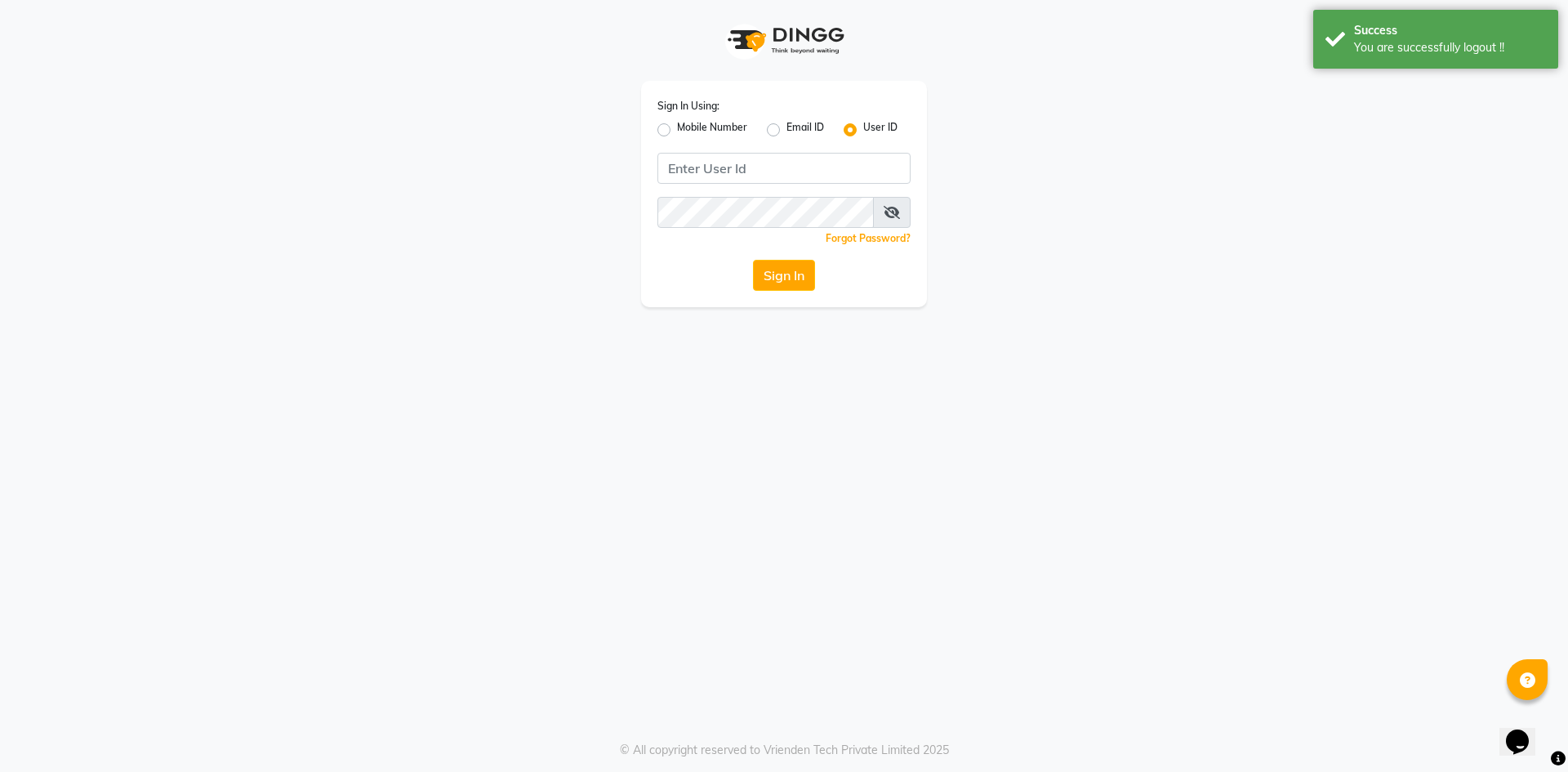
click at [677, 128] on label "Mobile Number" at bounding box center [712, 130] width 70 height 20
click at [677, 128] on input "Mobile Number" at bounding box center [683, 125] width 11 height 11
radio input "true"
radio input "false"
click at [767, 175] on input "Username" at bounding box center [811, 168] width 198 height 31
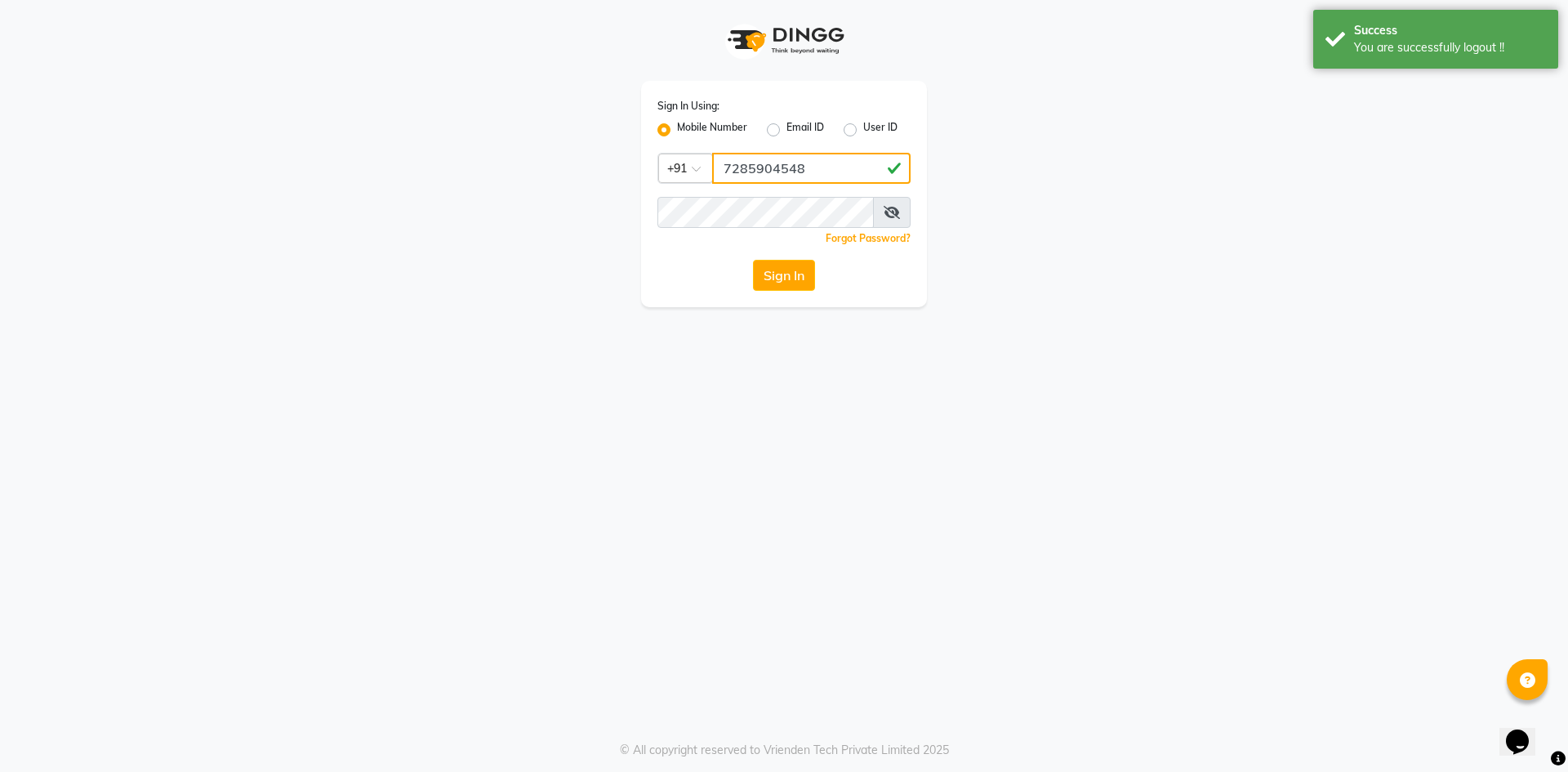
click at [767, 175] on input "7285904548" at bounding box center [811, 168] width 198 height 31
type input "7285904548"
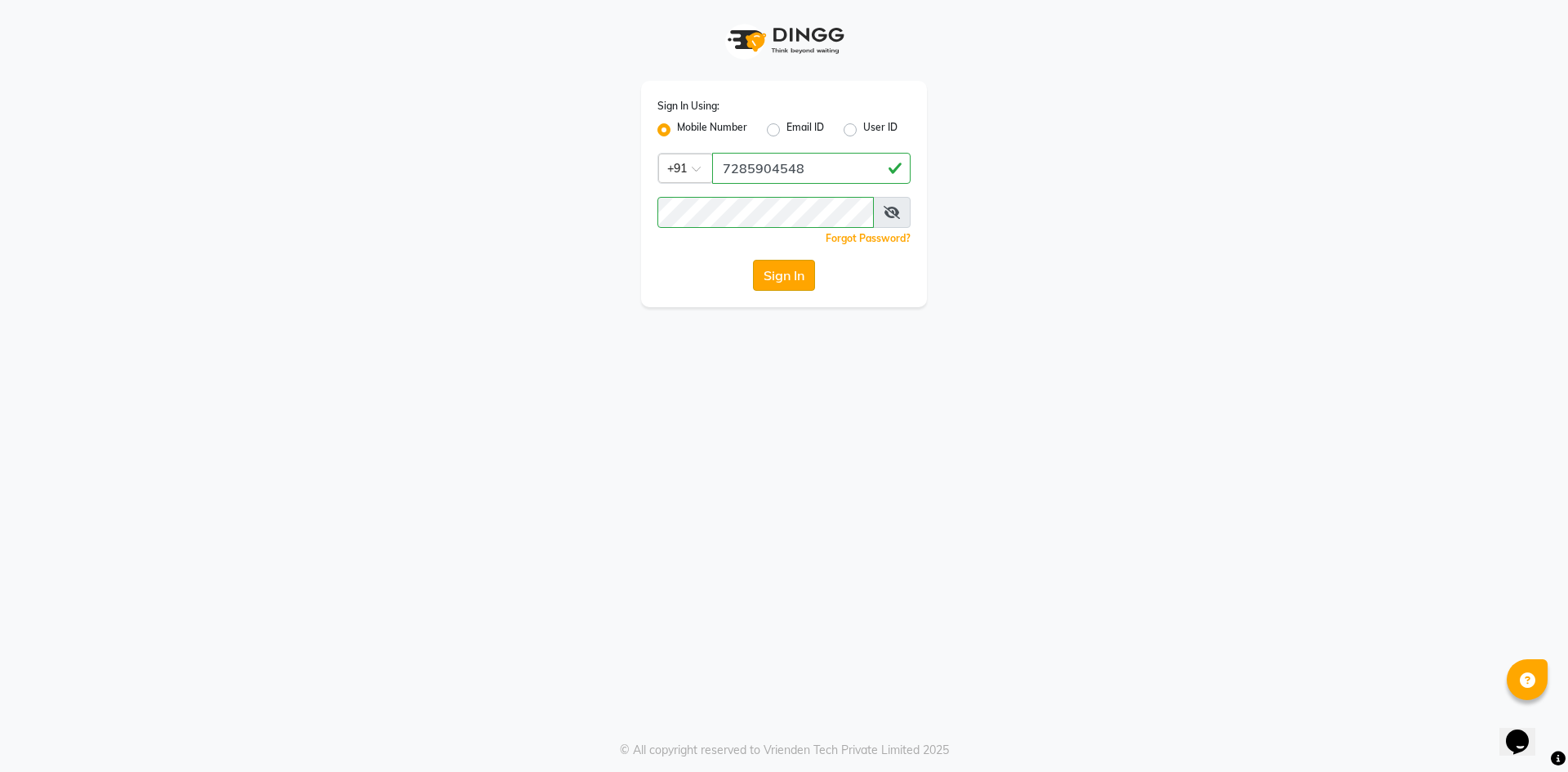
click at [775, 282] on button "Sign In" at bounding box center [784, 275] width 62 height 31
